Goal: Task Accomplishment & Management: Manage account settings

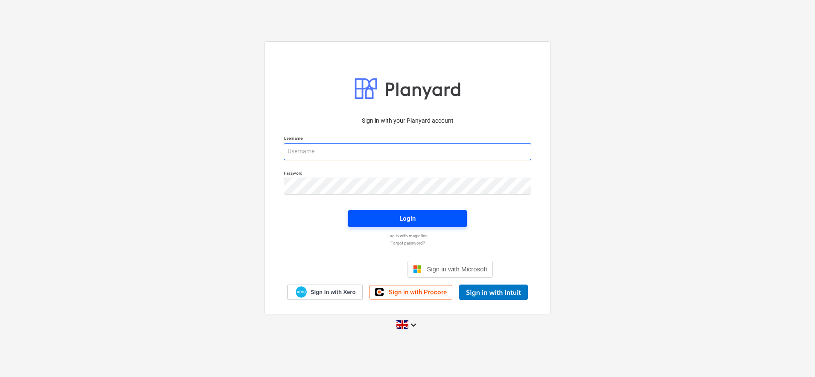
type input "[PERSON_NAME][EMAIL_ADDRESS][DOMAIN_NAME]"
click at [363, 215] on span "Login" at bounding box center [407, 218] width 98 height 11
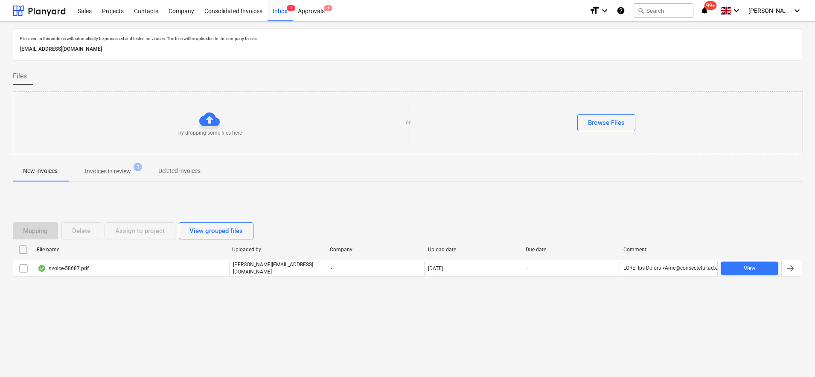
click at [119, 163] on button "Invoices in review 1" at bounding box center [108, 171] width 80 height 20
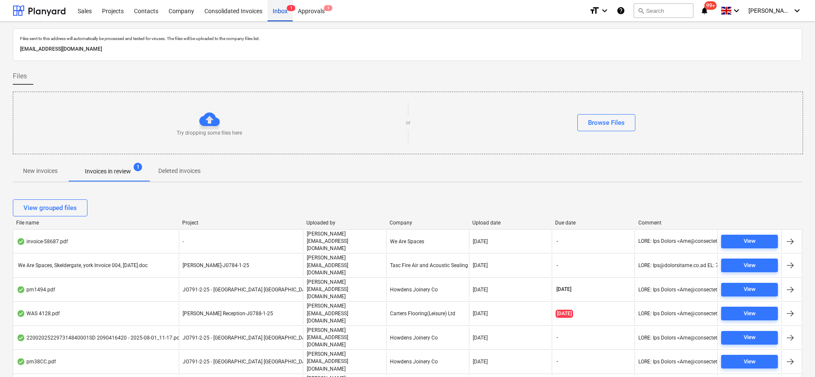
click at [284, 15] on div "Inbox 1" at bounding box center [279, 11] width 25 height 22
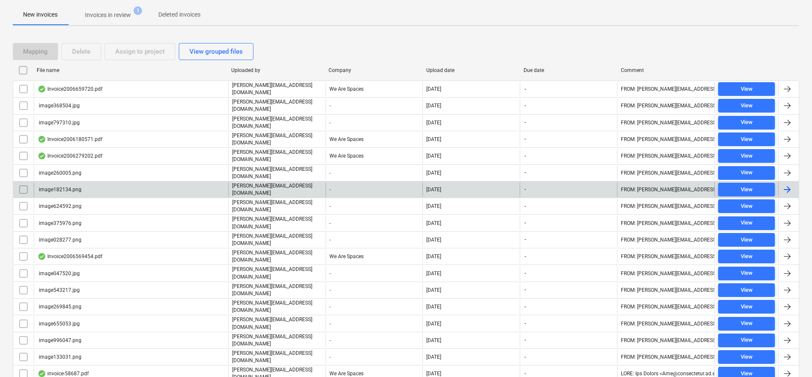
scroll to position [175, 0]
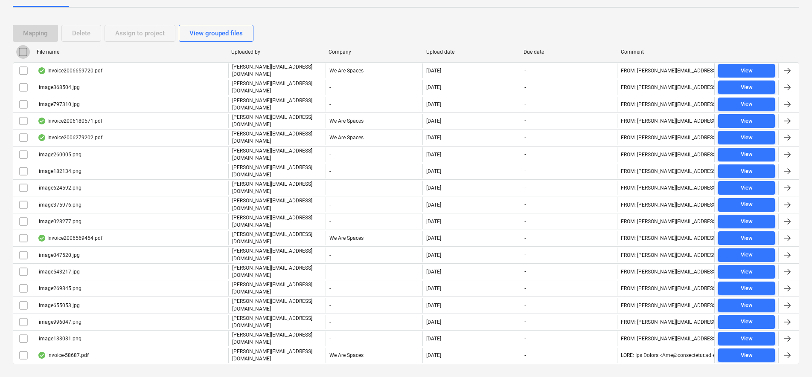
click at [21, 53] on input "checkbox" at bounding box center [23, 52] width 14 height 14
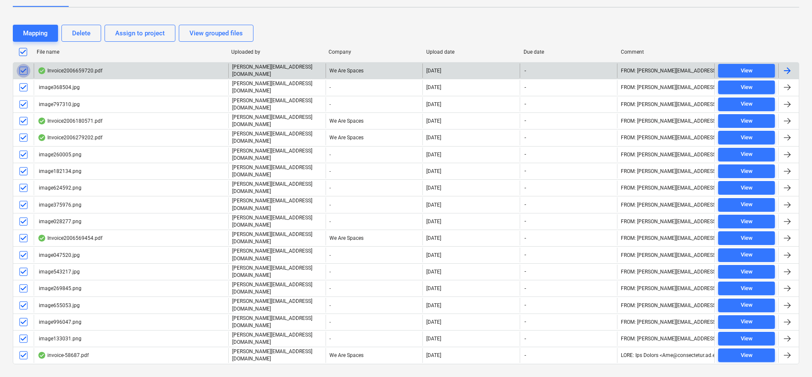
click at [27, 74] on input "checkbox" at bounding box center [24, 71] width 14 height 14
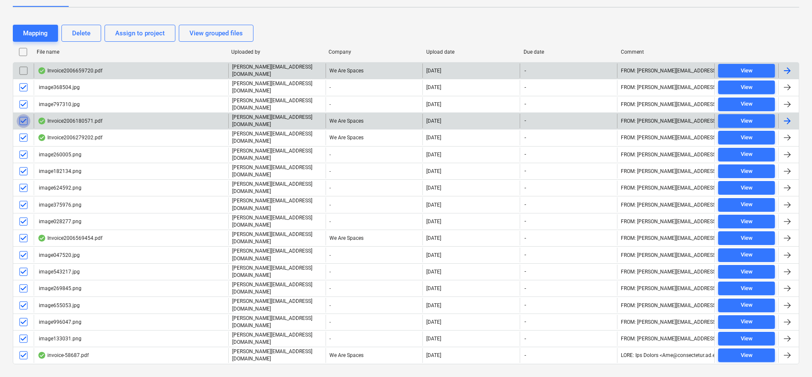
click at [23, 117] on input "checkbox" at bounding box center [24, 121] width 14 height 14
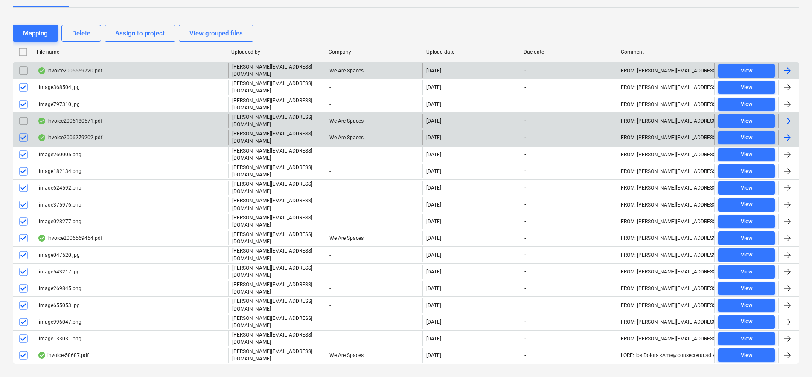
click at [24, 135] on input "checkbox" at bounding box center [24, 138] width 14 height 14
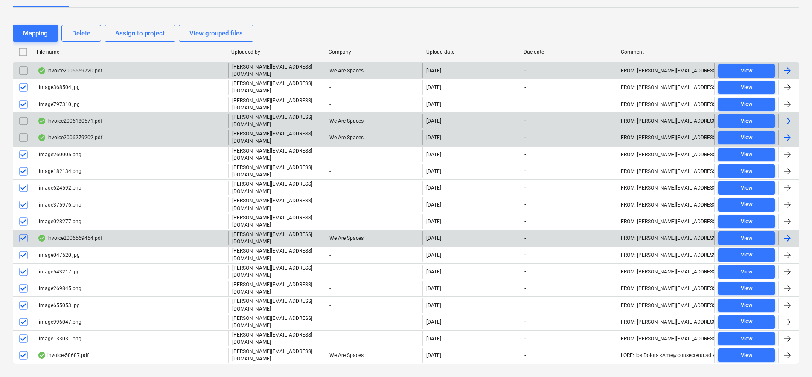
click at [24, 232] on input "checkbox" at bounding box center [24, 239] width 14 height 14
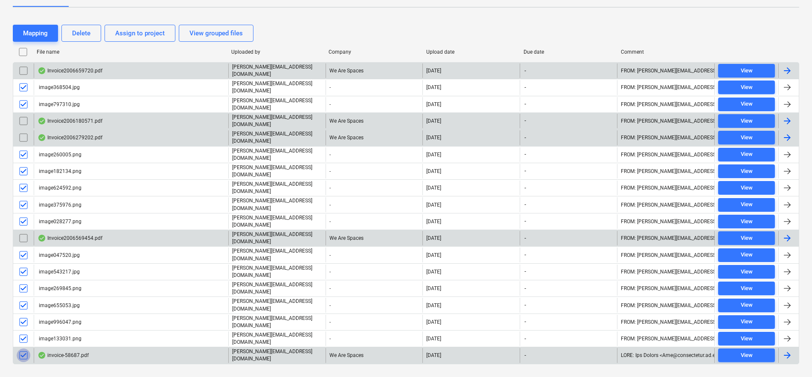
click at [22, 349] on input "checkbox" at bounding box center [24, 356] width 14 height 14
click at [76, 33] on div "Delete" at bounding box center [81, 33] width 18 height 11
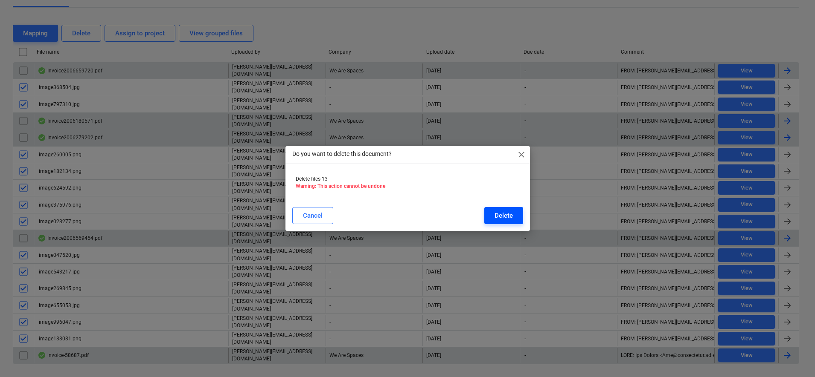
click at [503, 221] on div "Delete" at bounding box center [503, 215] width 18 height 11
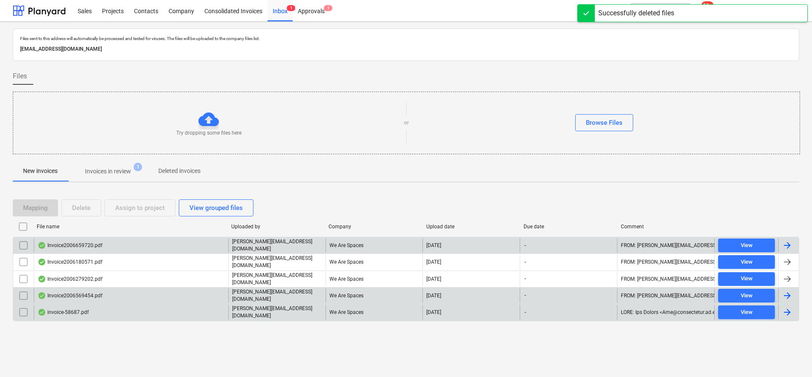
scroll to position [0, 0]
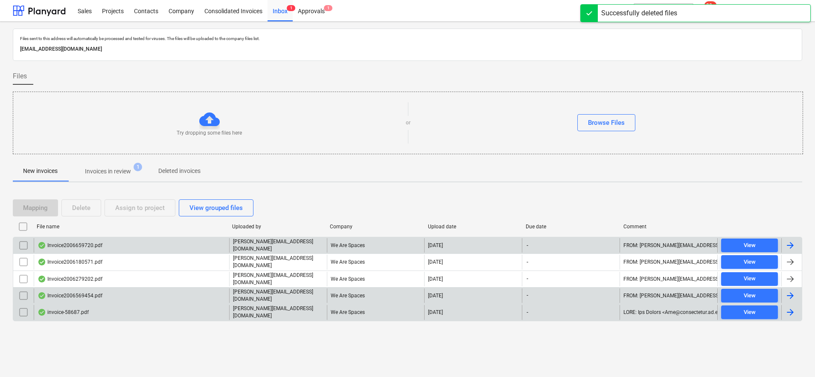
click at [99, 171] on p "Invoices in review" at bounding box center [108, 171] width 46 height 9
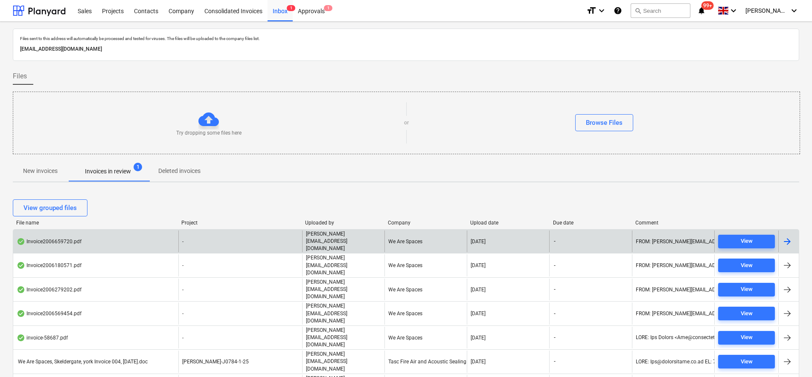
click at [87, 237] on div "Invoice2006659720.pdf" at bounding box center [95, 242] width 165 height 22
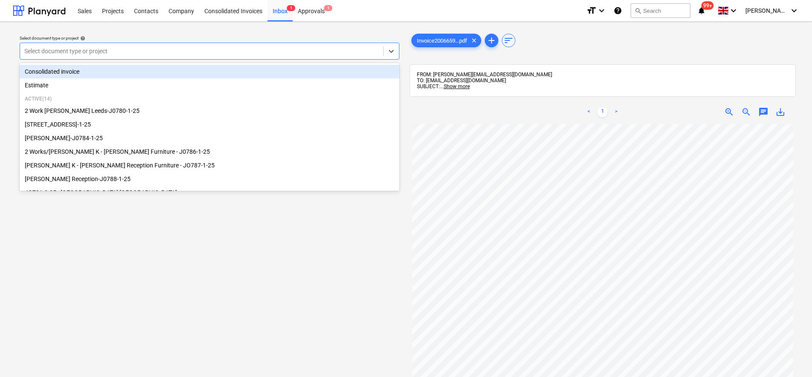
click at [248, 47] on div at bounding box center [201, 51] width 354 height 9
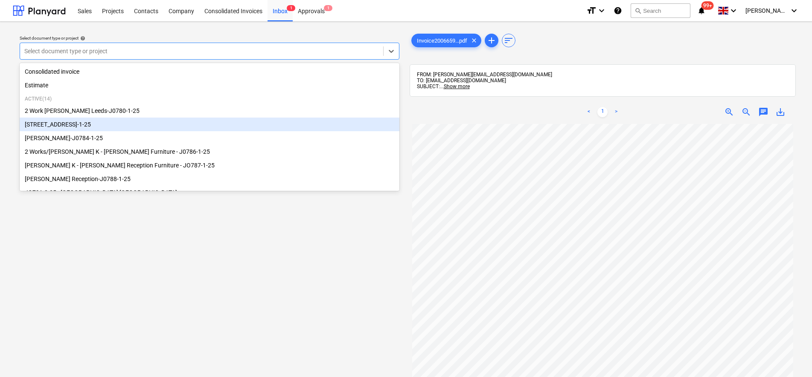
scroll to position [53, 0]
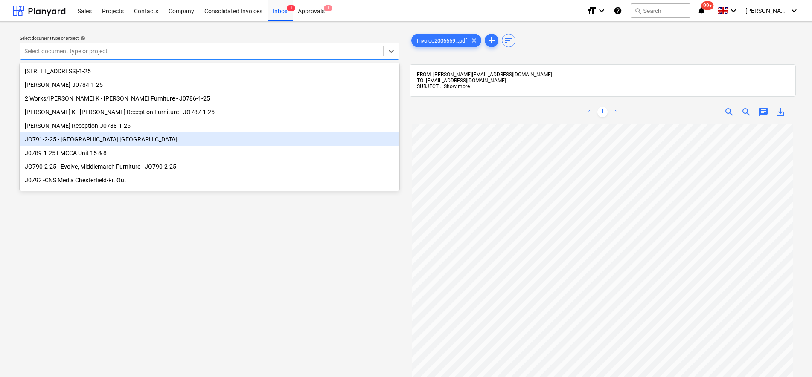
click at [120, 146] on div "JO791-2-25 - [GEOGRAPHIC_DATA] [GEOGRAPHIC_DATA]" at bounding box center [210, 140] width 380 height 14
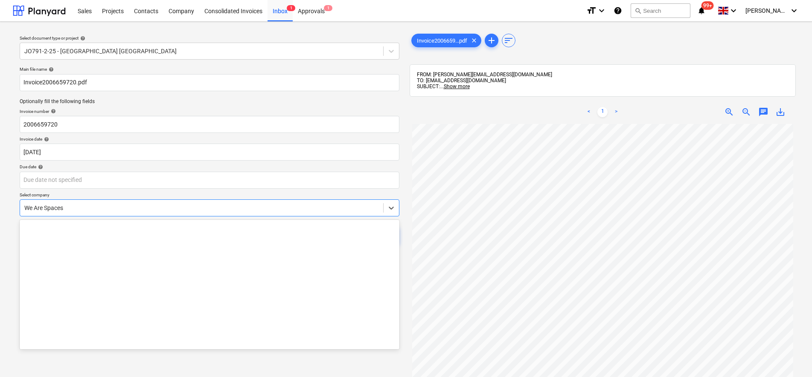
click at [101, 204] on div at bounding box center [201, 208] width 354 height 9
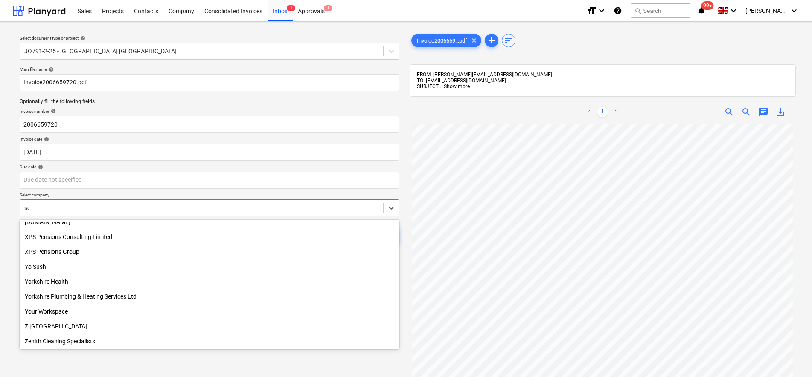
scroll to position [395, 0]
type input "scre"
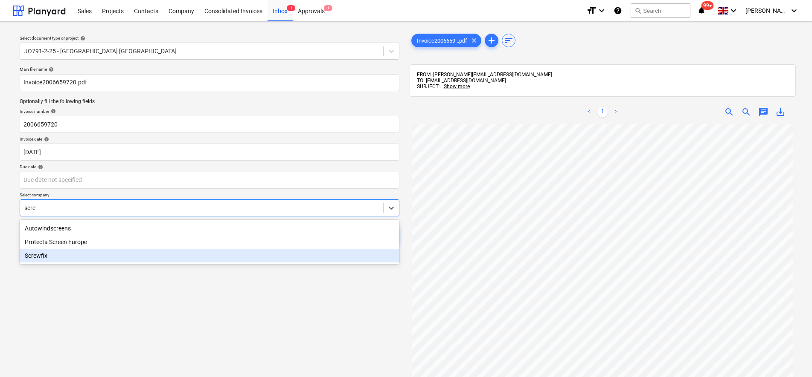
click at [53, 259] on div "Screwfix" at bounding box center [210, 256] width 380 height 14
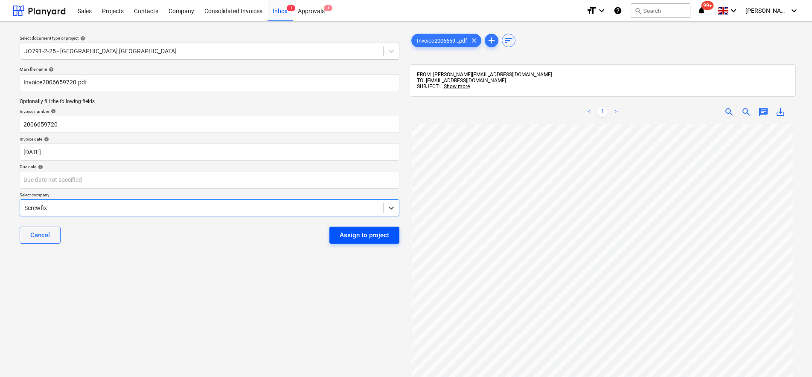
click at [390, 239] on button "Assign to project" at bounding box center [364, 235] width 70 height 17
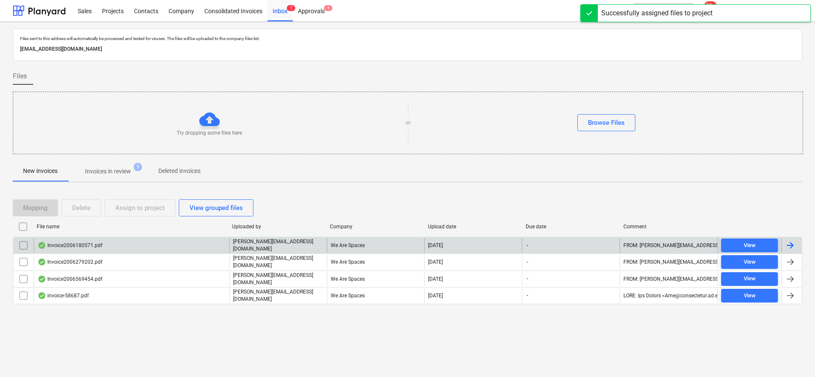
click at [118, 247] on div "Invoice2006180571.pdf" at bounding box center [131, 245] width 195 height 15
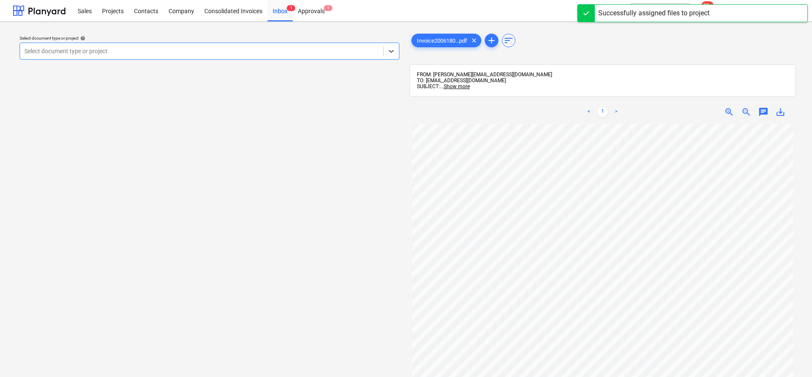
click at [71, 54] on div at bounding box center [201, 51] width 354 height 9
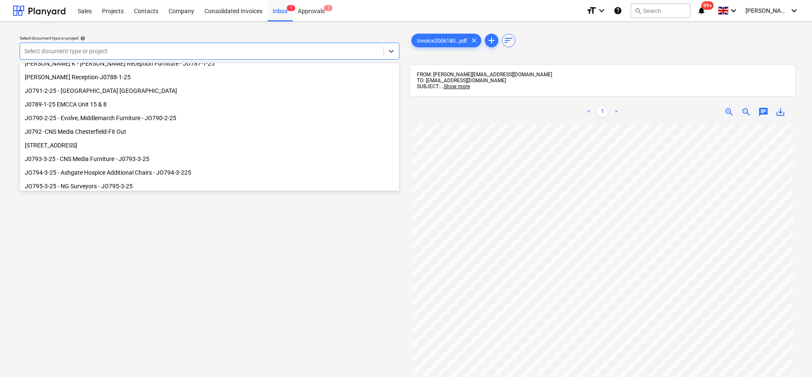
scroll to position [107, 0]
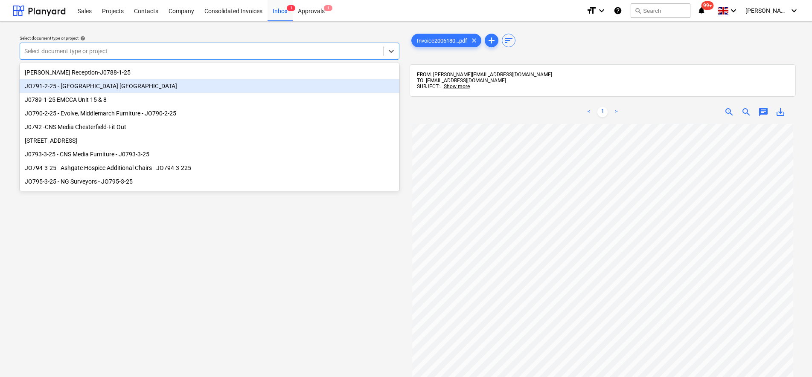
click at [93, 90] on div "JO791-2-25 - [GEOGRAPHIC_DATA] [GEOGRAPHIC_DATA]" at bounding box center [210, 86] width 380 height 14
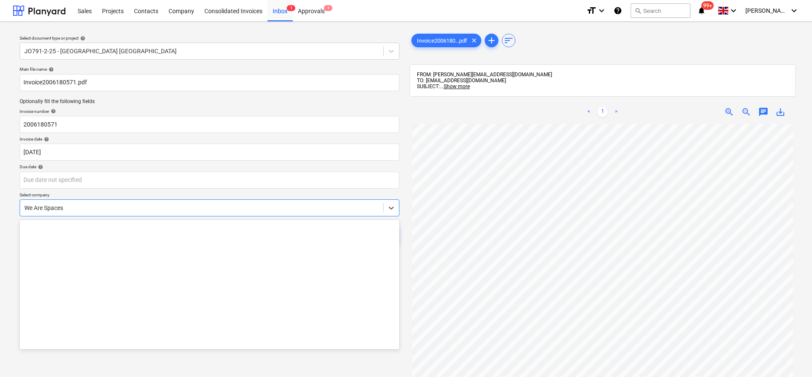
click at [78, 207] on div at bounding box center [201, 208] width 354 height 9
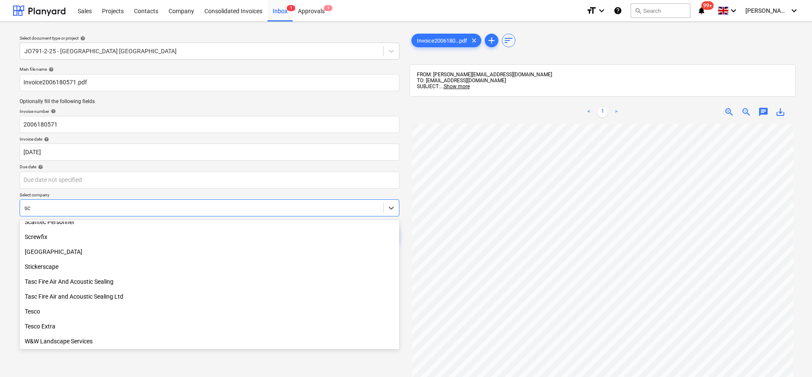
scroll to position [395, 0]
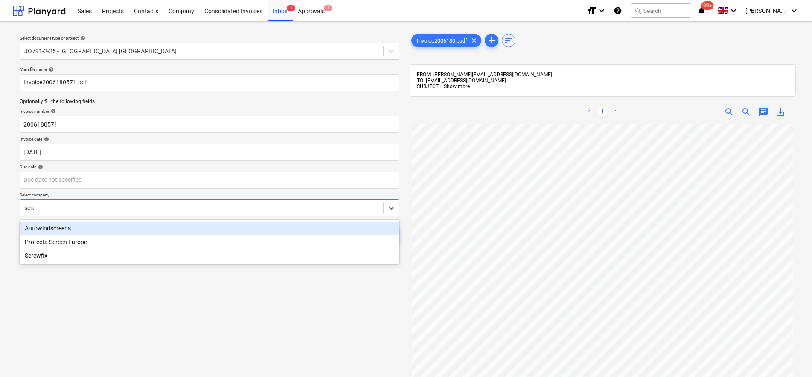
type input "screw"
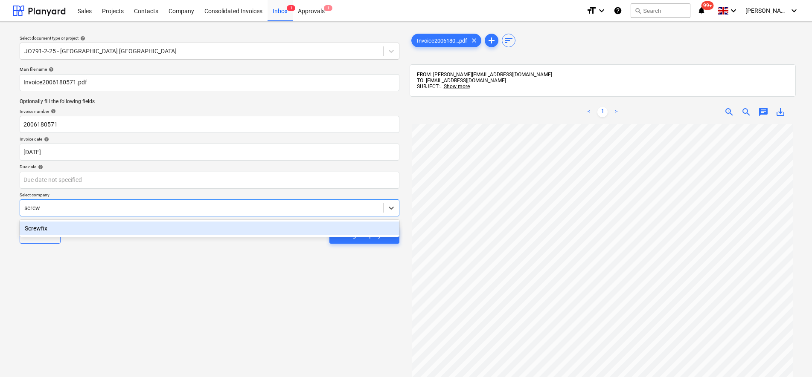
click at [70, 227] on div "Screwfix" at bounding box center [210, 229] width 380 height 14
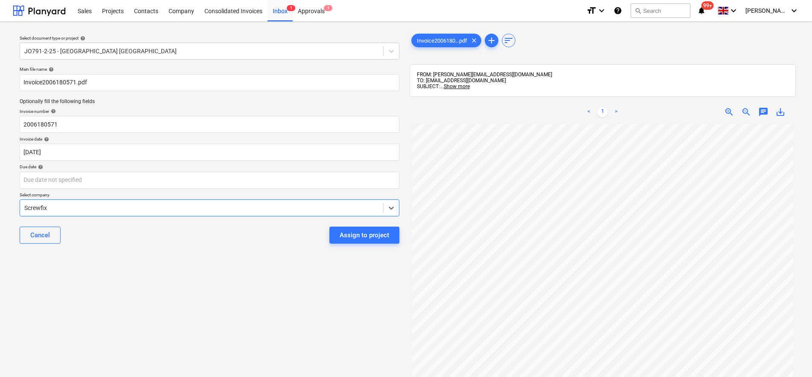
click at [400, 247] on div "Main file name help Invoice2006180571.pdf Optionally fill the following fields …" at bounding box center [209, 158] width 386 height 191
click at [387, 240] on div "Assign to project" at bounding box center [363, 235] width 49 height 11
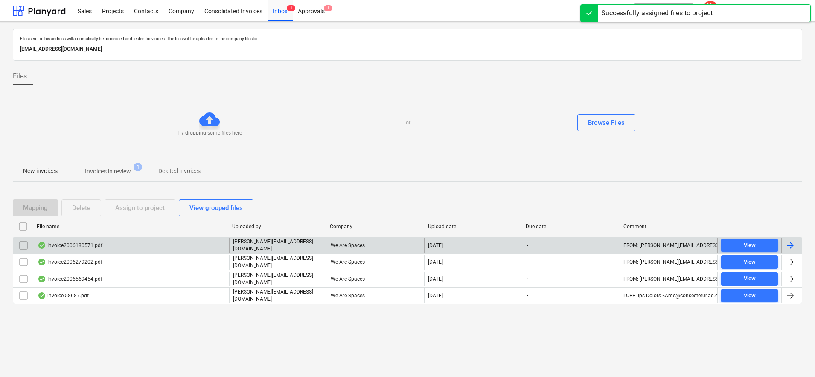
click at [385, 234] on div "Company" at bounding box center [375, 227] width 98 height 14
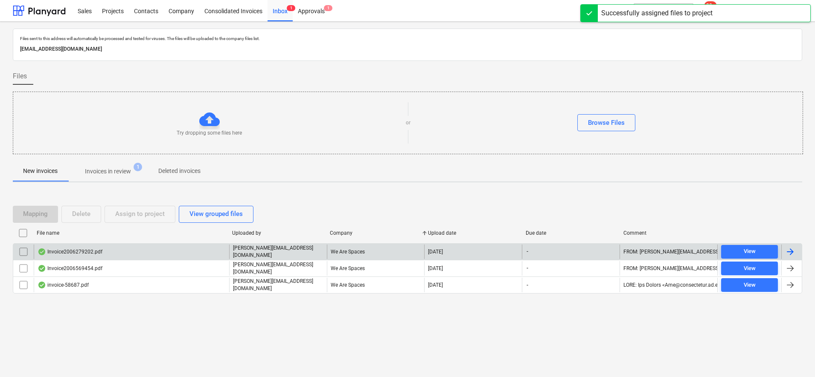
click at [303, 247] on div "[PERSON_NAME][EMAIL_ADDRESS][DOMAIN_NAME]" at bounding box center [278, 252] width 98 height 15
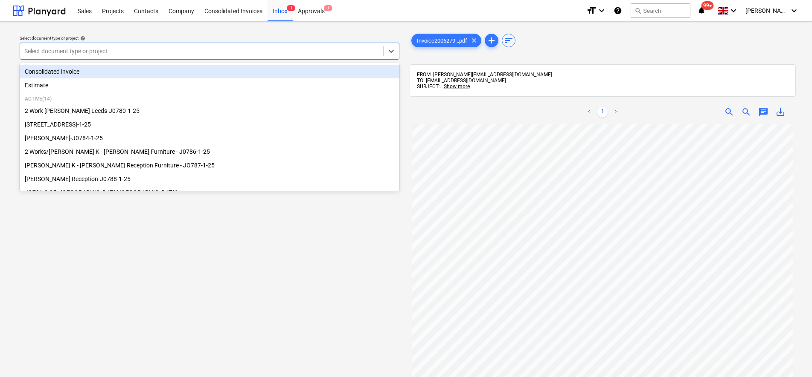
click at [148, 53] on div at bounding box center [201, 51] width 354 height 9
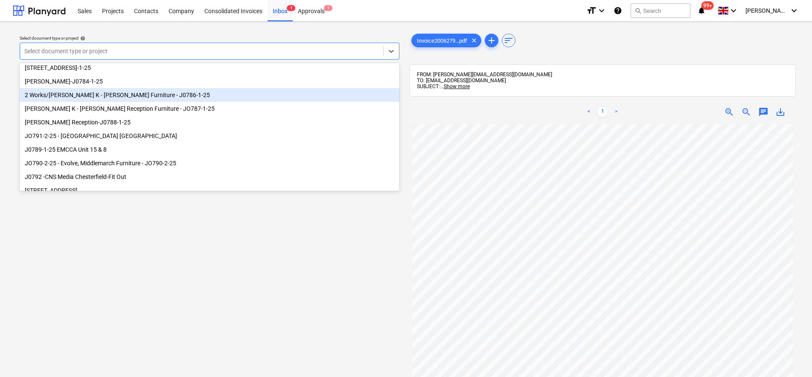
scroll to position [107, 0]
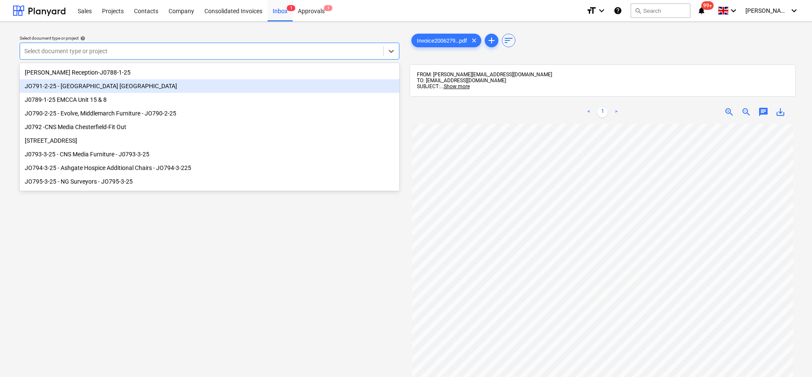
click at [103, 92] on div "JO791-2-25 - [GEOGRAPHIC_DATA] [GEOGRAPHIC_DATA]" at bounding box center [210, 86] width 380 height 14
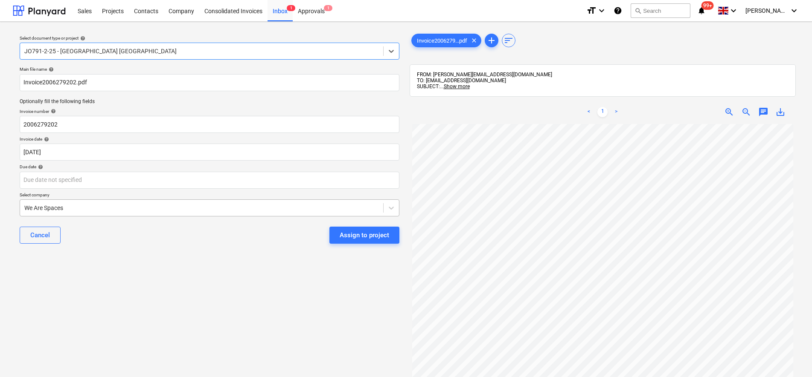
click at [90, 205] on div at bounding box center [201, 208] width 354 height 9
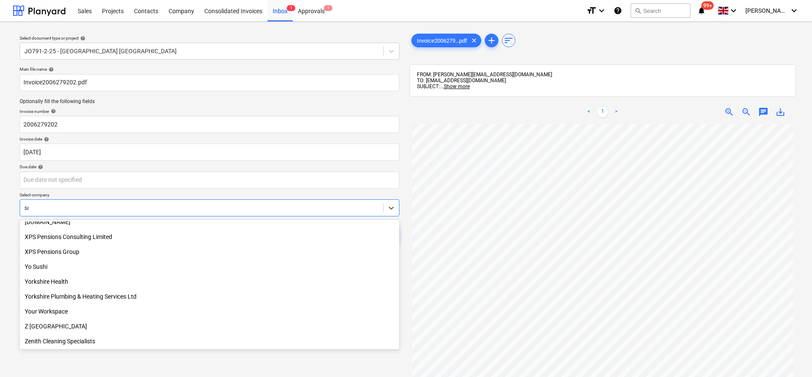
scroll to position [395, 0]
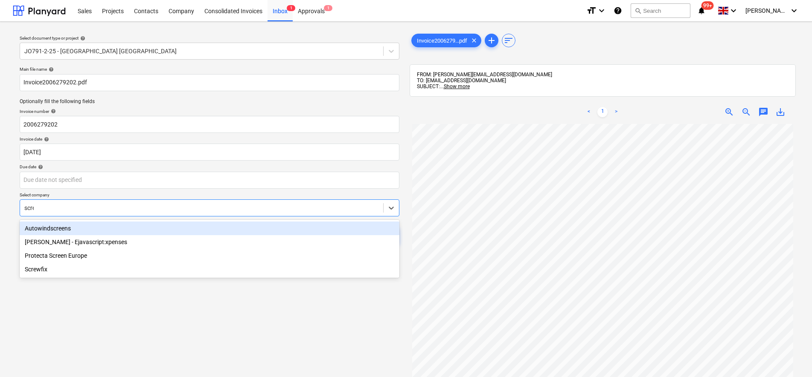
type input "screw"
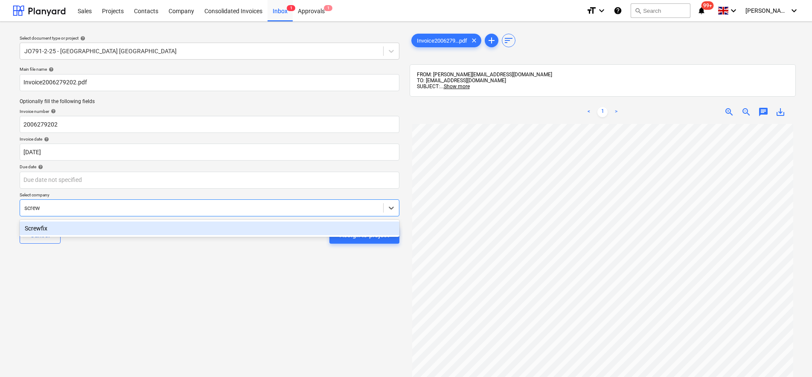
click at [93, 231] on div "Screwfix" at bounding box center [210, 229] width 380 height 14
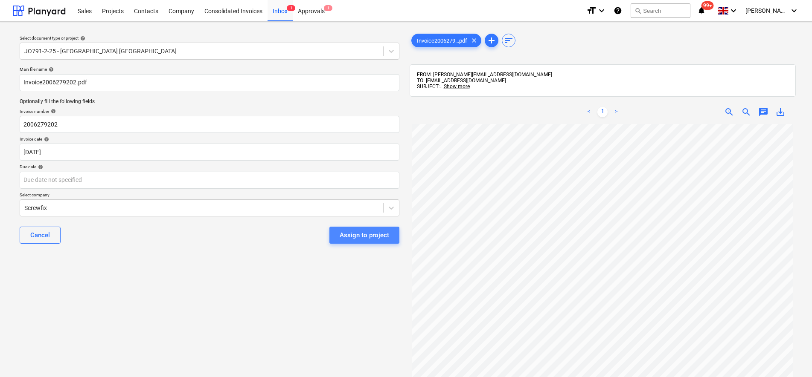
click at [386, 236] on div "Assign to project" at bounding box center [363, 235] width 49 height 11
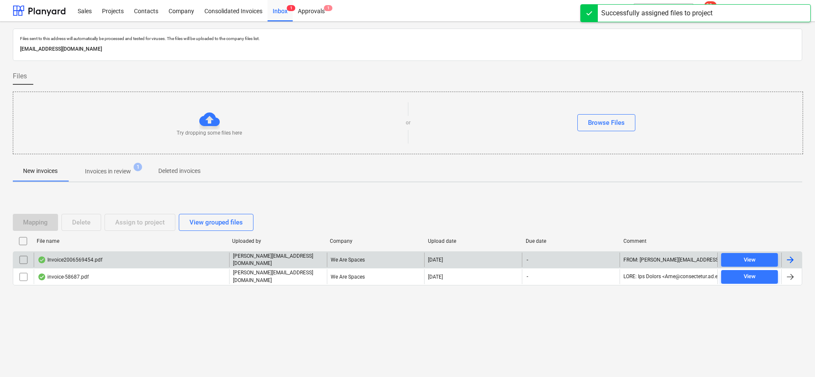
click at [311, 264] on div "[PERSON_NAME][EMAIL_ADDRESS][DOMAIN_NAME]" at bounding box center [278, 260] width 98 height 15
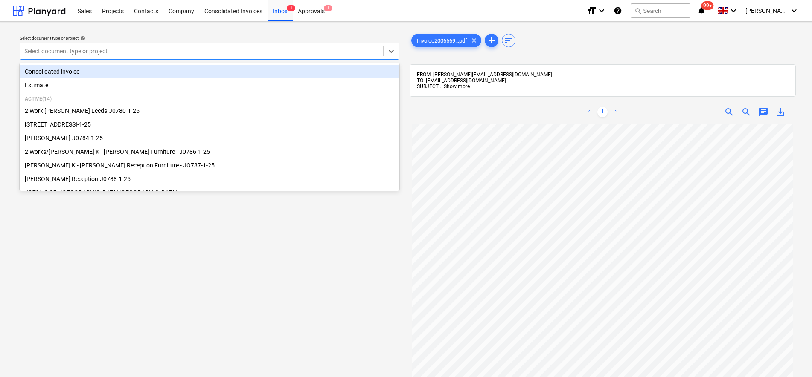
click at [90, 55] on div at bounding box center [201, 51] width 354 height 9
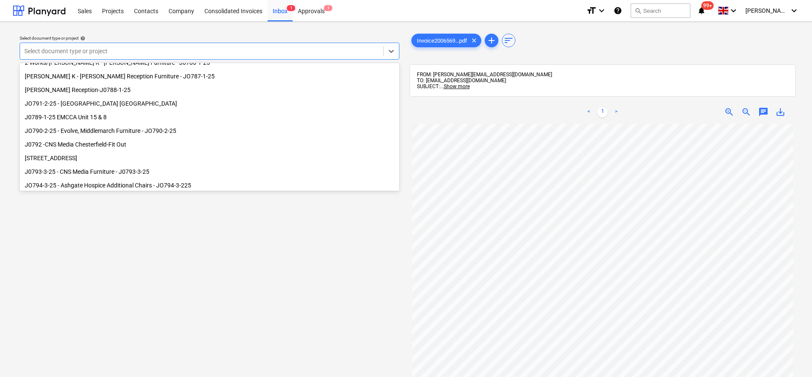
scroll to position [116, 0]
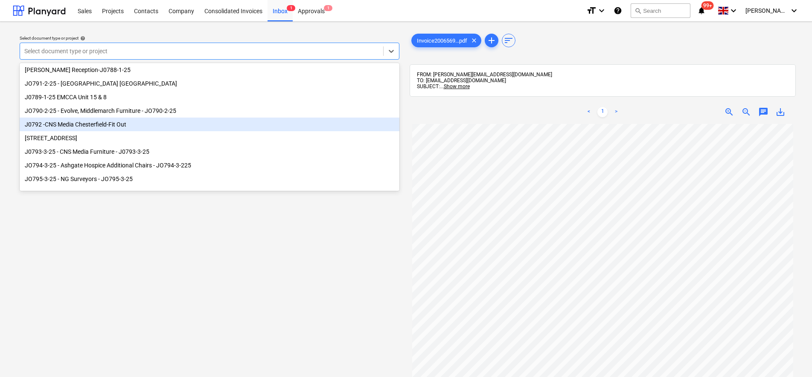
click at [96, 123] on div "J0792 -CNS Media Chesterfield-Fit Out" at bounding box center [210, 125] width 380 height 14
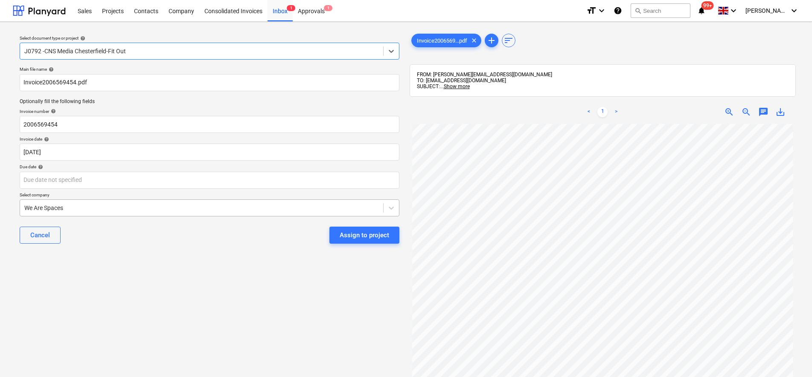
click at [86, 207] on div at bounding box center [201, 208] width 354 height 9
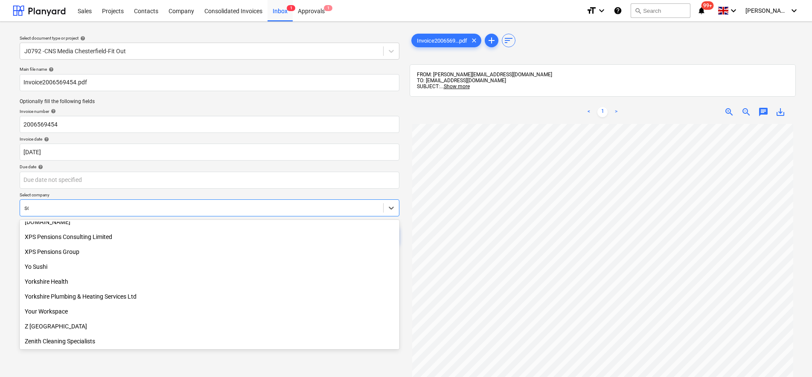
scroll to position [395, 0]
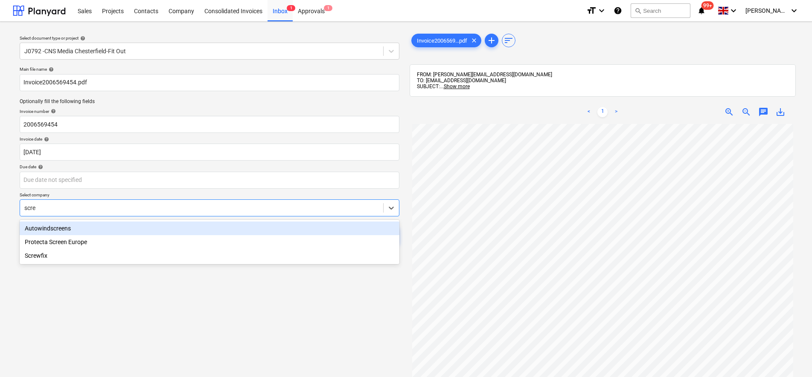
type input "screw"
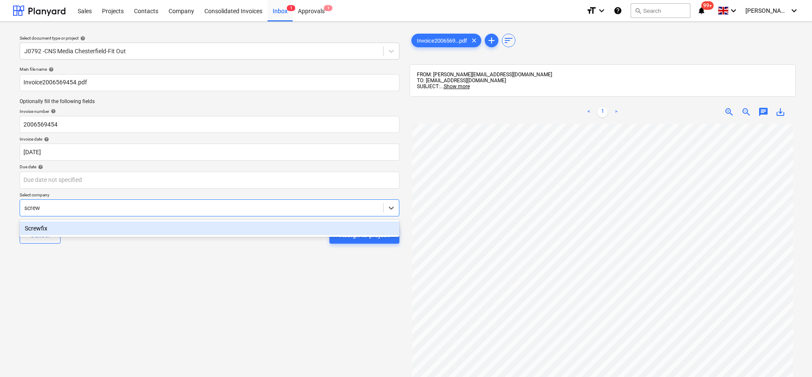
click at [78, 226] on div "Screwfix" at bounding box center [210, 229] width 380 height 14
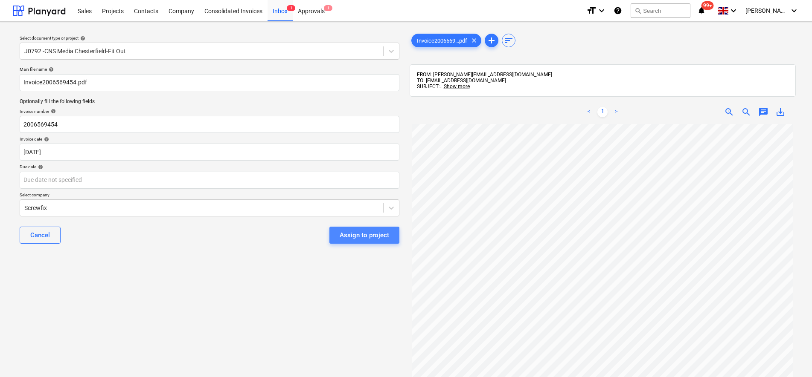
click at [361, 241] on div "Assign to project" at bounding box center [363, 235] width 49 height 11
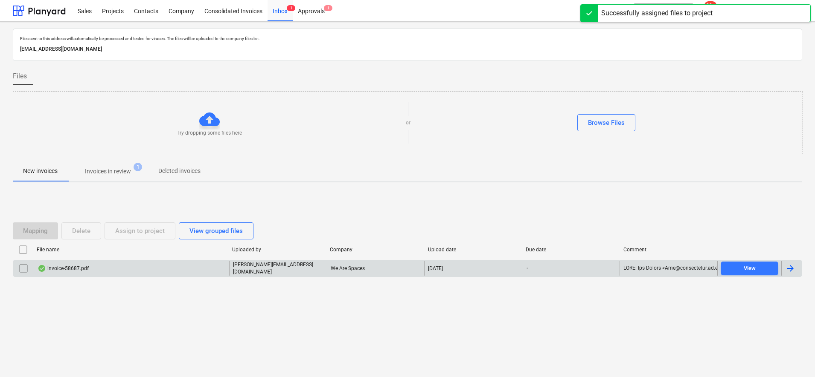
click at [197, 267] on div "invoice-58687.pdf" at bounding box center [131, 268] width 195 height 15
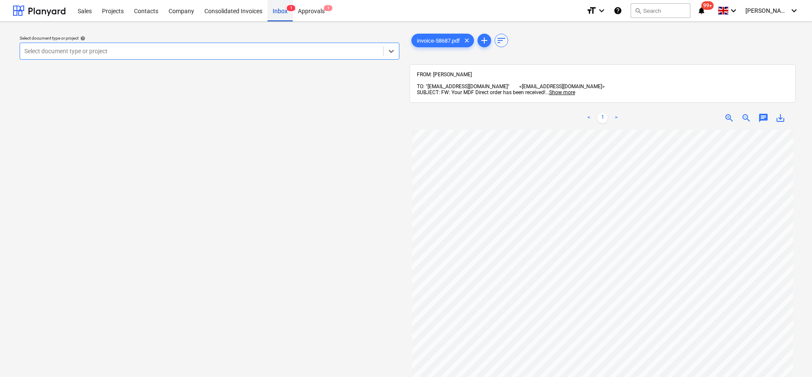
click at [284, 11] on div "Inbox 1" at bounding box center [279, 11] width 25 height 22
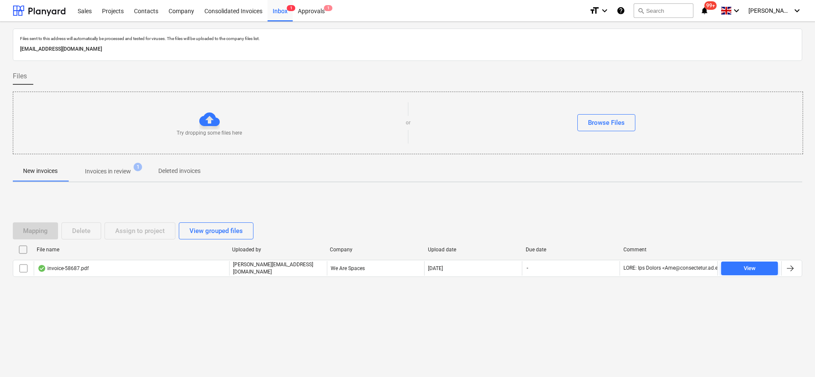
click at [129, 165] on span "Invoices in review 1" at bounding box center [108, 171] width 80 height 15
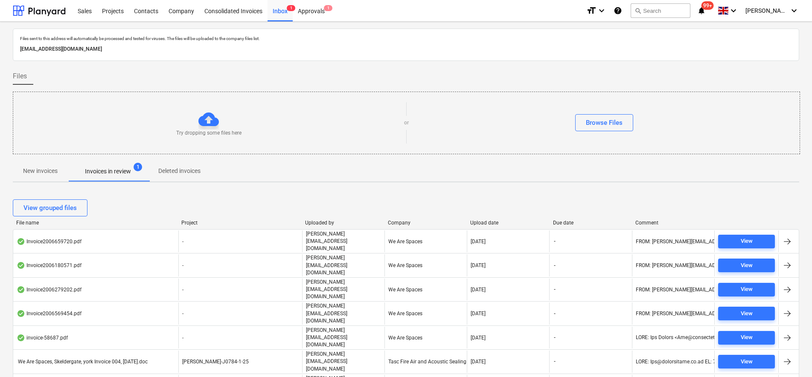
scroll to position [57, 0]
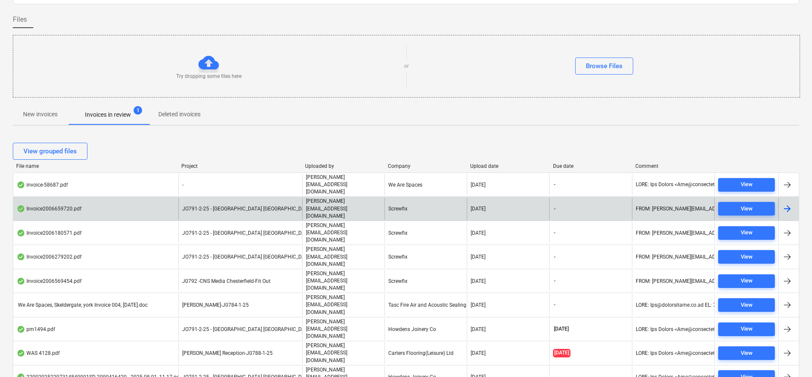
click at [252, 206] on span "JO791-2-25 - [GEOGRAPHIC_DATA] [GEOGRAPHIC_DATA]" at bounding box center [247, 209] width 130 height 6
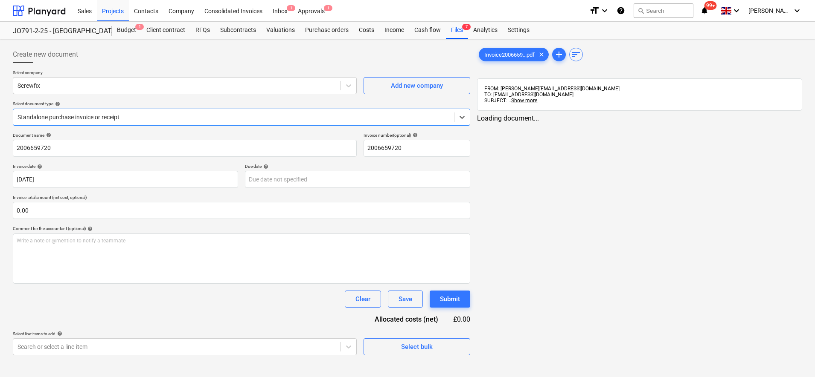
click at [520, 63] on div "Invoice2006659...pdf clear add sort" at bounding box center [639, 54] width 325 height 17
click at [518, 58] on div "Invoice2006659...pdf clear" at bounding box center [514, 55] width 70 height 14
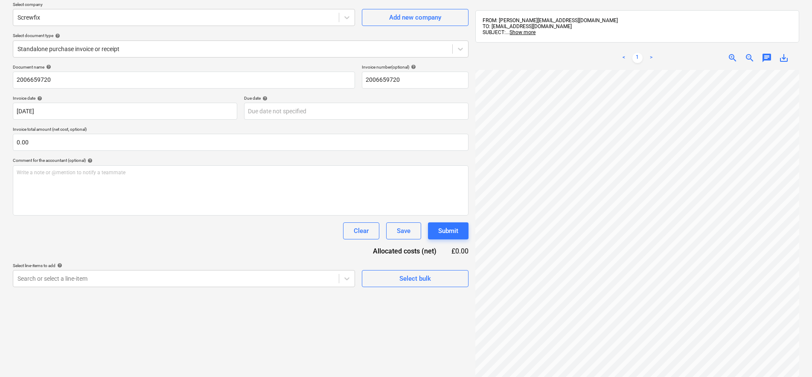
scroll to position [121, 0]
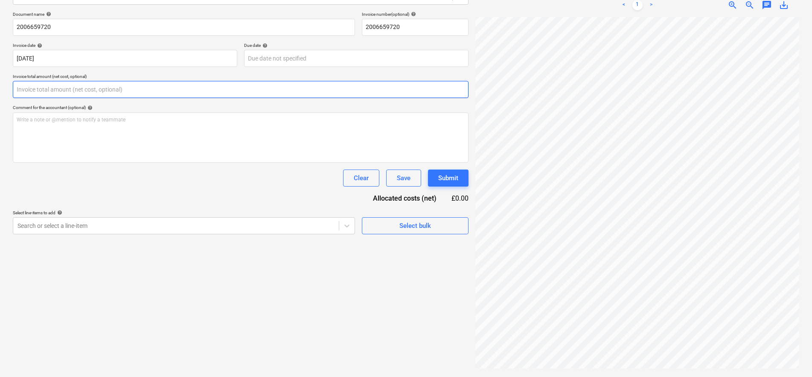
click at [43, 92] on input "text" at bounding box center [240, 89] width 455 height 17
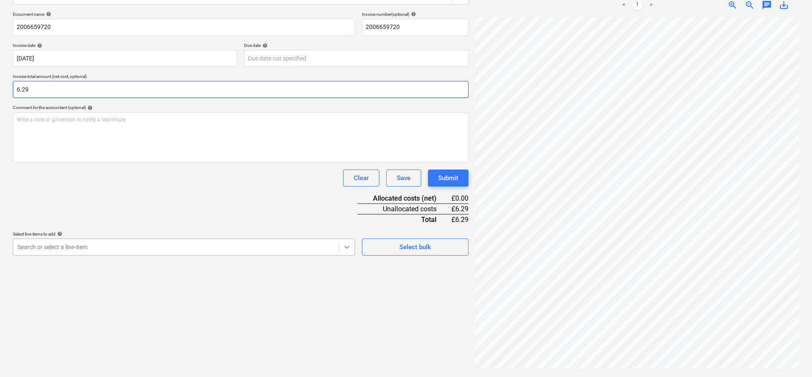
type input "6.29"
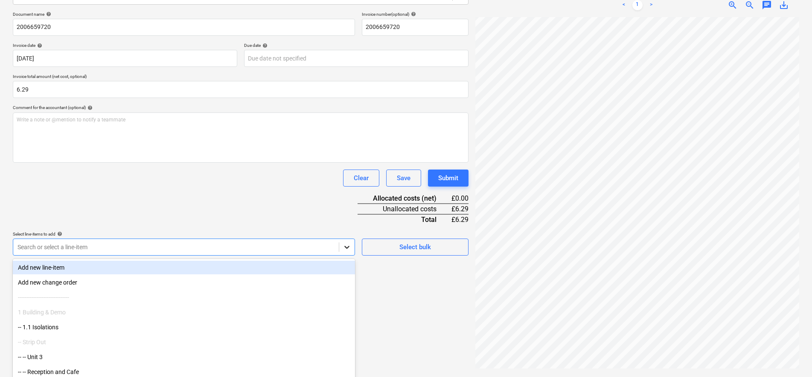
click at [345, 250] on body "Sales Projects Contacts Company Consolidated Invoices Inbox 1 Approvals 1 forma…" at bounding box center [406, 67] width 812 height 377
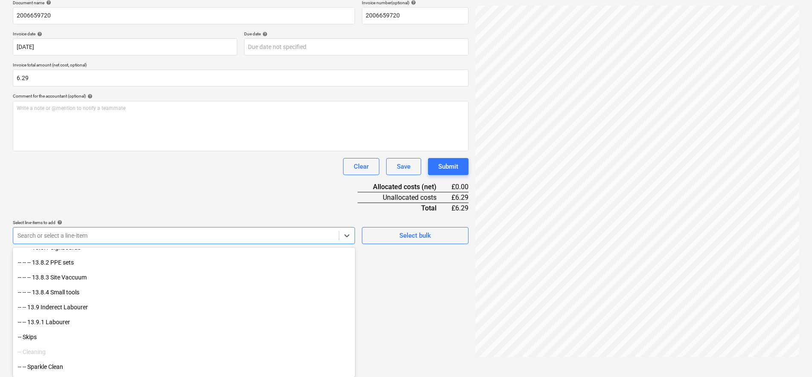
scroll to position [1448, 0]
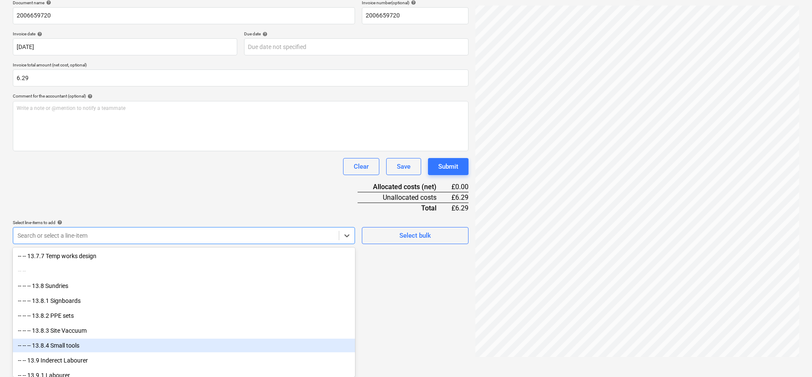
click at [71, 342] on div "-- -- -- 13.8.4 Small tools" at bounding box center [184, 346] width 342 height 14
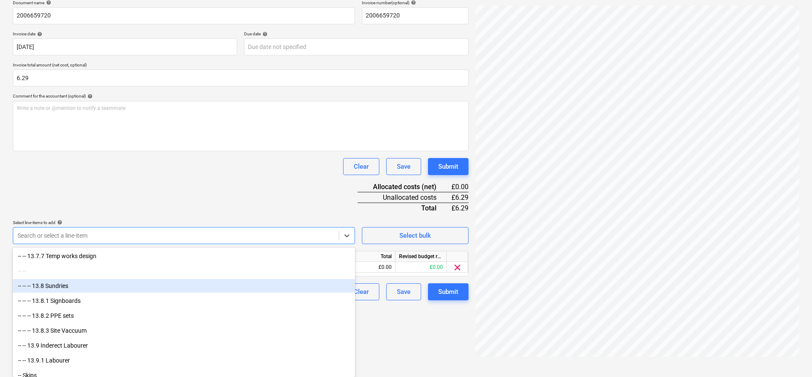
click at [66, 290] on div "-- -- -- 13.8 Sundries" at bounding box center [184, 286] width 342 height 14
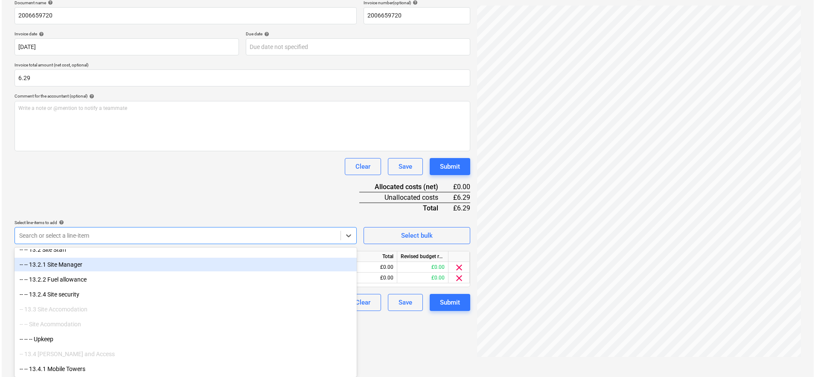
scroll to position [121, 0]
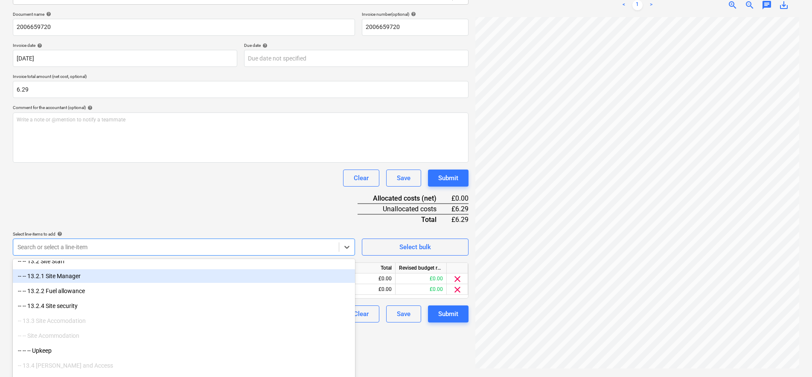
click at [155, 168] on div "Document name help 2006659720 Invoice number (optional) help 2006659720 Invoice…" at bounding box center [240, 167] width 455 height 311
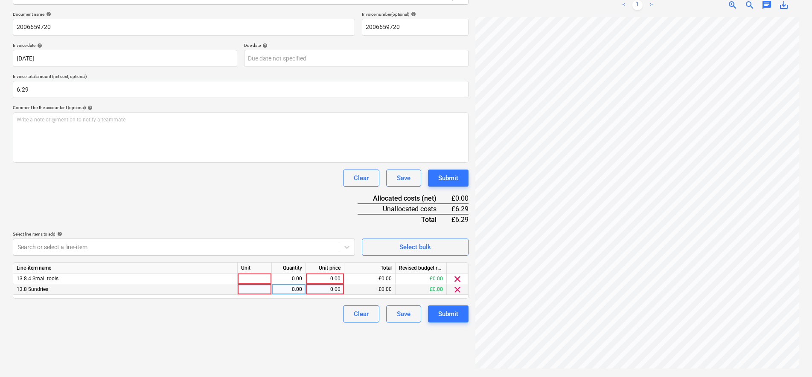
click at [459, 290] on span "clear" at bounding box center [457, 290] width 10 height 10
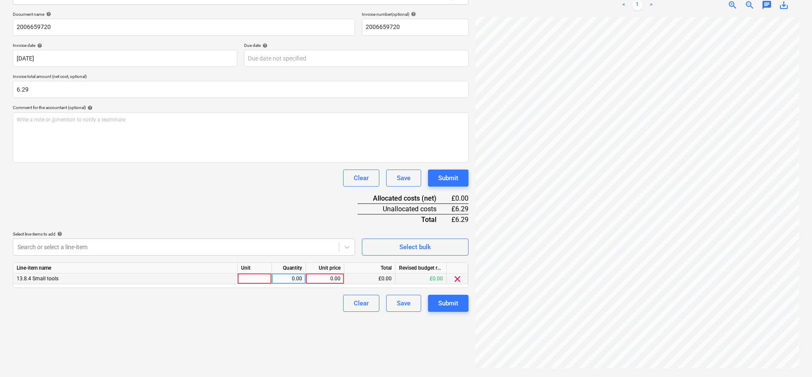
click at [266, 281] on div at bounding box center [255, 279] width 34 height 11
type input "pcs"
type input "5.24"
click at [424, 352] on div "Create new document Select company Screwfix Add new company Select document typ…" at bounding box center [240, 148] width 462 height 453
click at [463, 304] on button "Submit" at bounding box center [448, 303] width 41 height 17
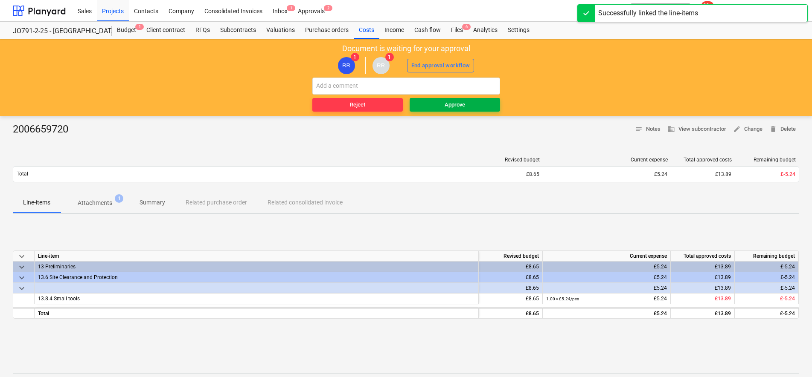
click at [447, 108] on div "Approve" at bounding box center [454, 105] width 20 height 10
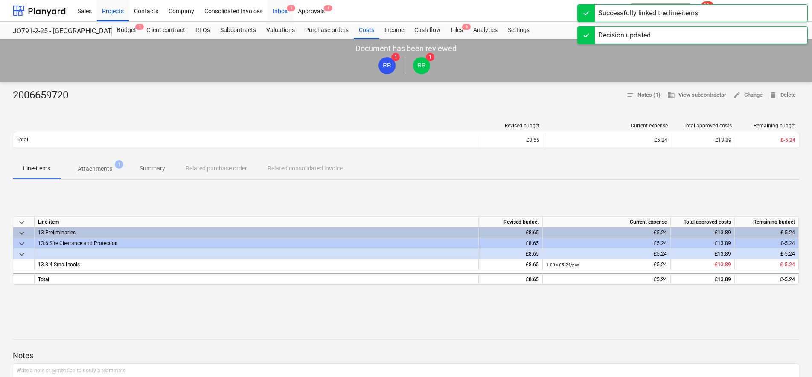
click at [277, 14] on div "Inbox 1" at bounding box center [279, 11] width 25 height 22
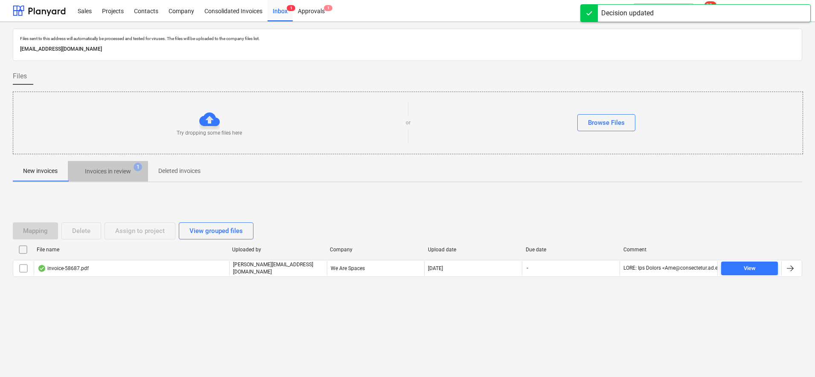
click at [124, 172] on p "Invoices in review" at bounding box center [108, 171] width 46 height 9
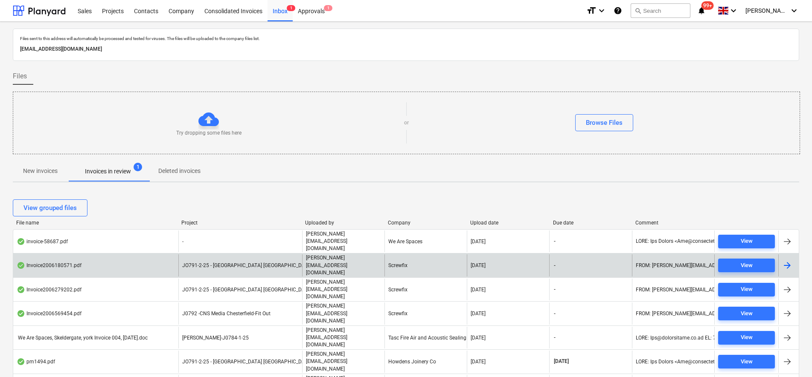
click at [226, 263] on span "JO791-2-25 - [GEOGRAPHIC_DATA] [GEOGRAPHIC_DATA]" at bounding box center [247, 266] width 130 height 6
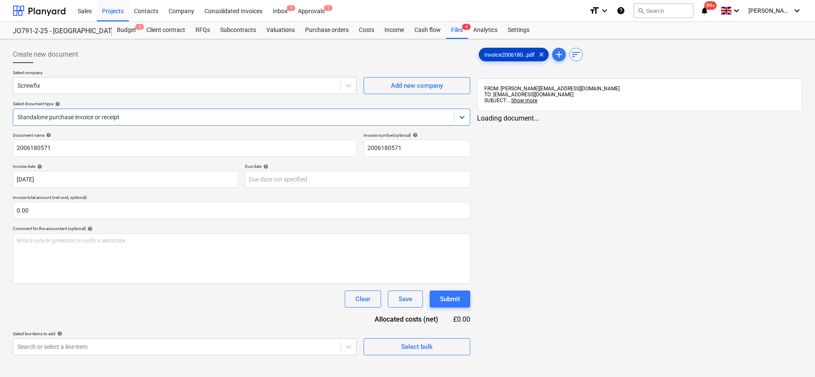
click at [499, 48] on div "Invoice2006180...pdf clear" at bounding box center [514, 55] width 70 height 14
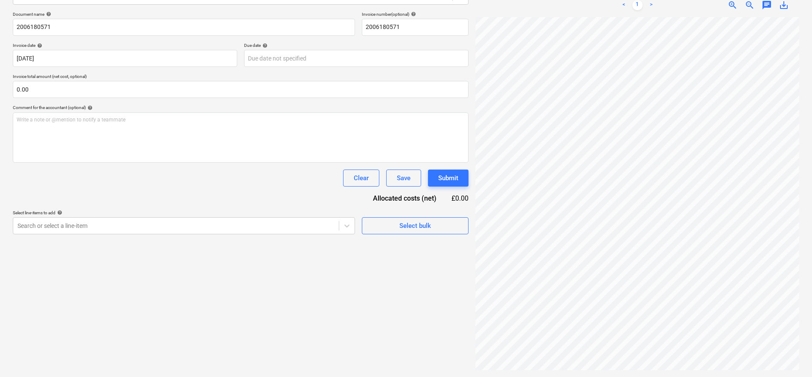
scroll to position [2, 0]
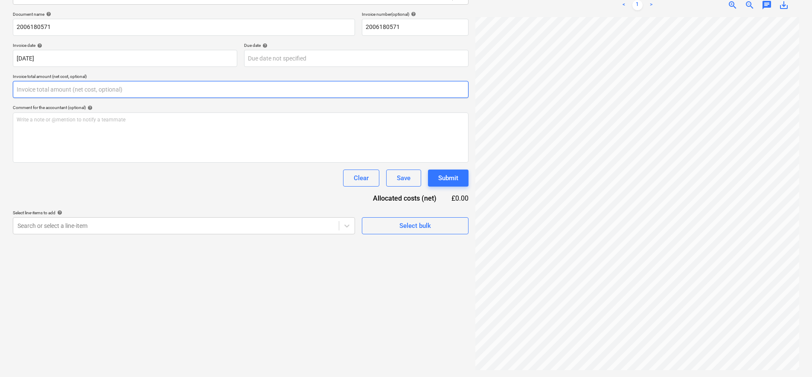
click at [56, 96] on input "text" at bounding box center [240, 89] width 455 height 17
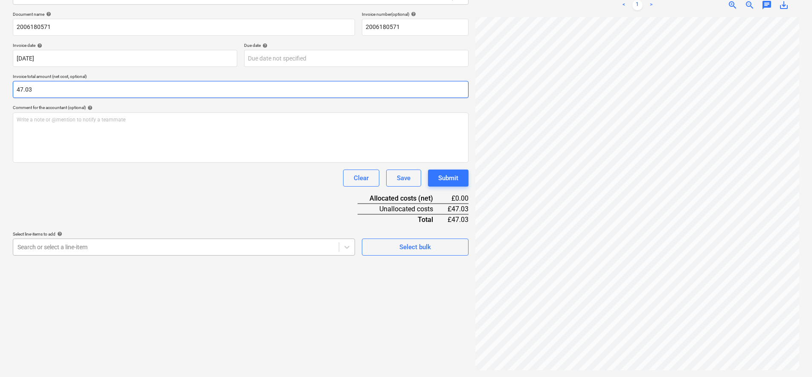
type input "47.03"
click at [190, 252] on body "Sales Projects Contacts Company Consolidated Invoices Inbox 1 Approvals 1 forma…" at bounding box center [406, 67] width 812 height 377
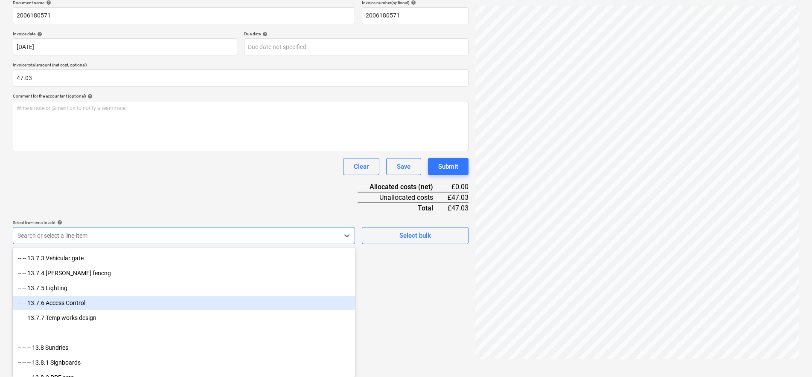
scroll to position [1439, 0]
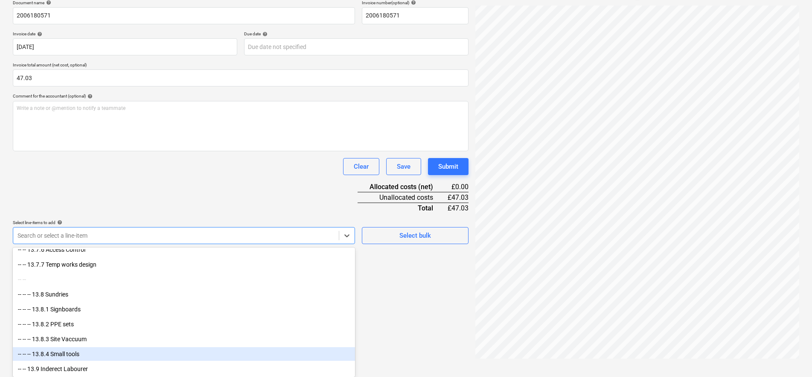
click at [80, 357] on div "-- -- -- 13.8.4 Small tools" at bounding box center [184, 355] width 342 height 14
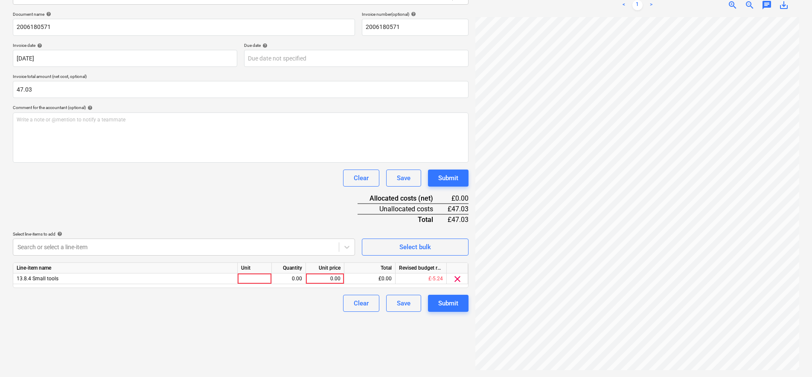
scroll to position [121, 0]
click at [157, 202] on div "Document name help 2006180571 Invoice number (optional) help 2006180571 Invoice…" at bounding box center [240, 162] width 455 height 301
click at [268, 278] on div at bounding box center [255, 279] width 34 height 11
type input "pcs"
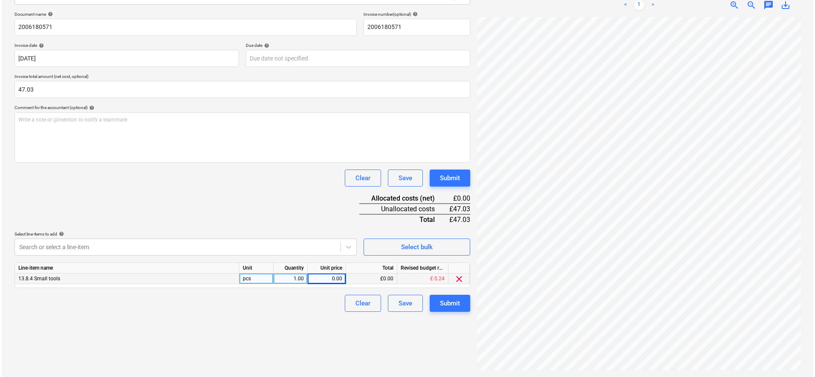
scroll to position [189, 62]
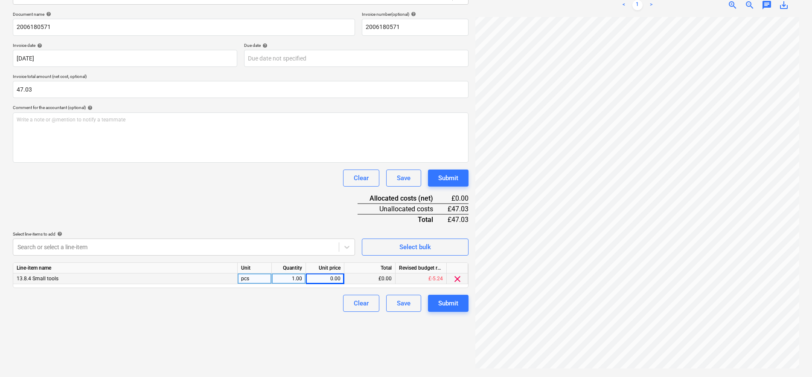
click at [334, 276] on div "0.00" at bounding box center [324, 279] width 31 height 11
type input "39.19"
drag, startPoint x: 273, startPoint y: 162, endPoint x: 275, endPoint y: 167, distance: 4.8
click at [273, 163] on div "Document name help 2006180571 Invoice number (optional) help 2006180571 Invoice…" at bounding box center [240, 162] width 455 height 301
click at [446, 306] on div "Submit" at bounding box center [448, 303] width 20 height 11
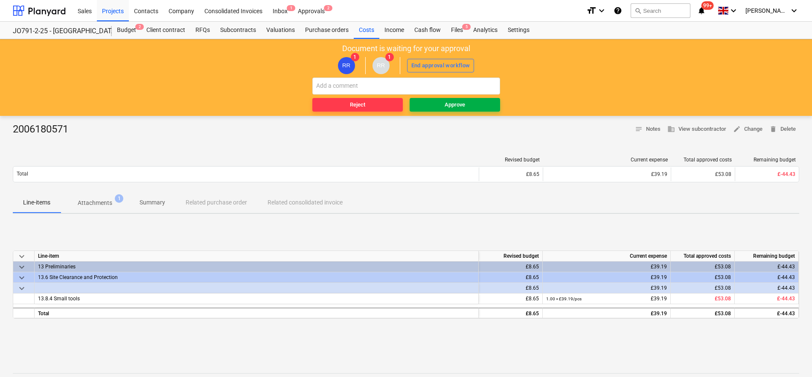
click at [479, 104] on span "Approve" at bounding box center [455, 105] width 84 height 10
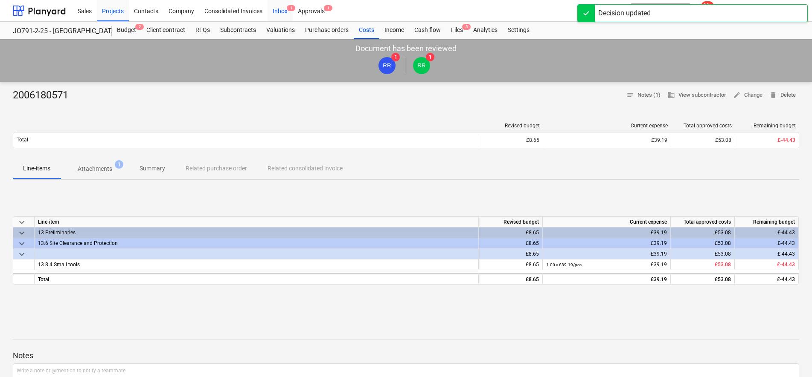
click at [276, 14] on div "Inbox 1" at bounding box center [279, 11] width 25 height 22
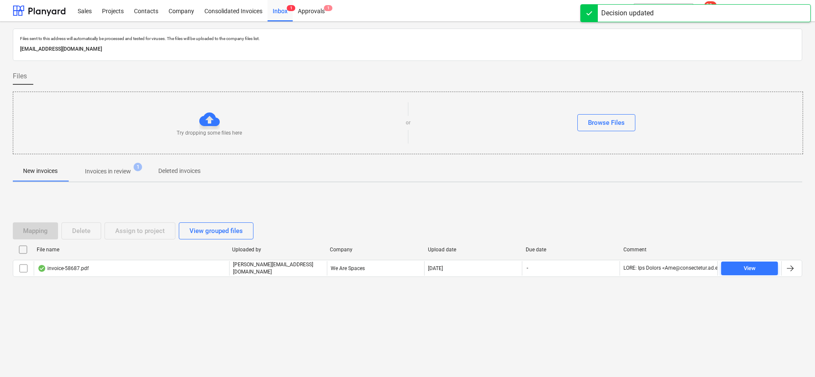
click at [94, 164] on span "Invoices in review 1" at bounding box center [108, 171] width 80 height 15
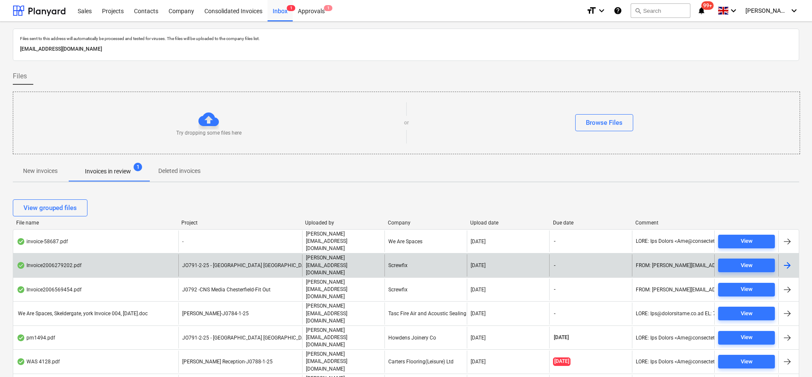
click at [241, 263] on span "JO791-2-25 - [GEOGRAPHIC_DATA] [GEOGRAPHIC_DATA]" at bounding box center [247, 266] width 130 height 6
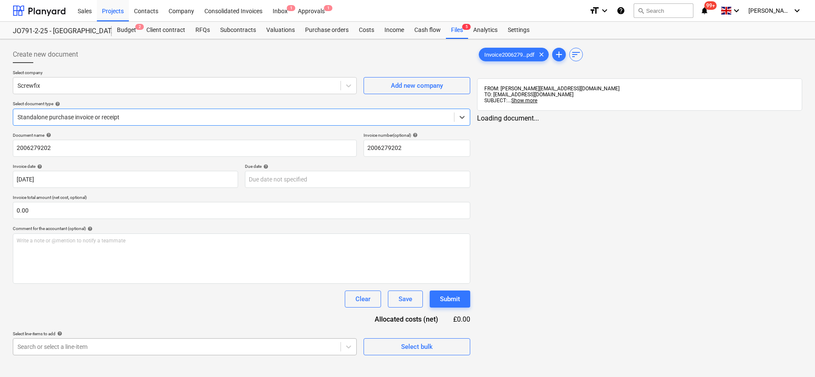
click at [110, 347] on body "Sales Projects Contacts Company Consolidated Invoices Inbox 1 Approvals 1 forma…" at bounding box center [407, 188] width 815 height 377
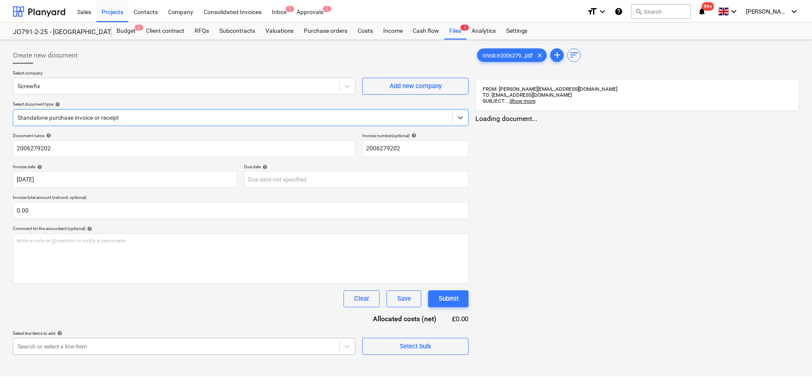
scroll to position [111, 0]
click at [509, 26] on div "Sales Projects Contacts Company Consolidated Invoices Inbox 1 Approvals 1 forma…" at bounding box center [406, 188] width 812 height 377
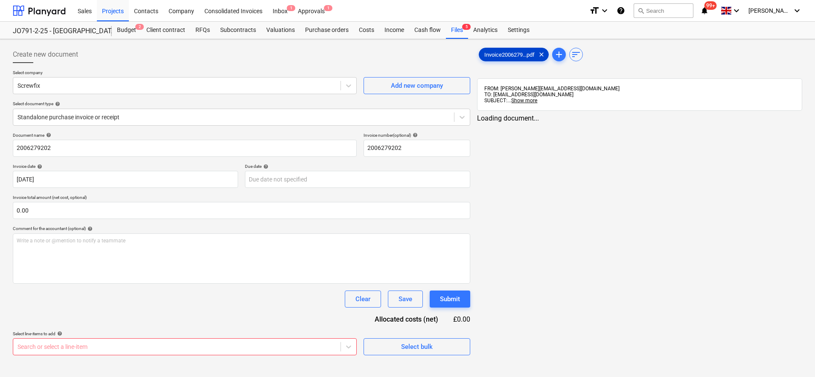
click at [512, 58] on span "Invoice2006279...pdf" at bounding box center [509, 55] width 61 height 6
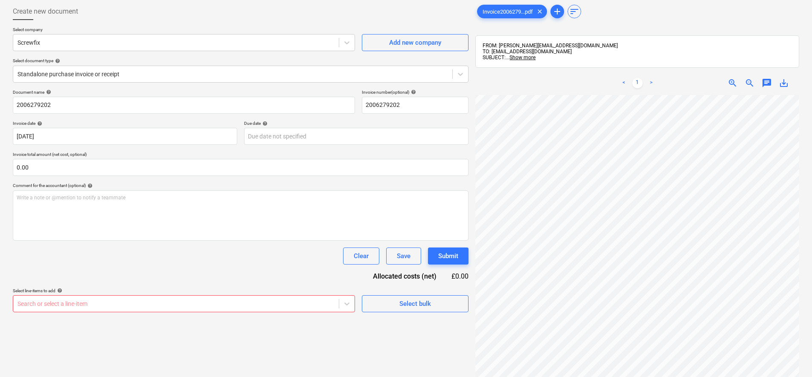
scroll to position [121, 0]
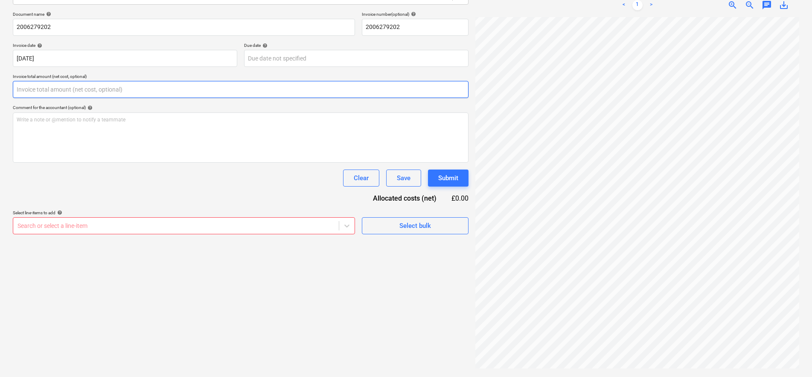
click at [72, 92] on input "text" at bounding box center [240, 89] width 455 height 17
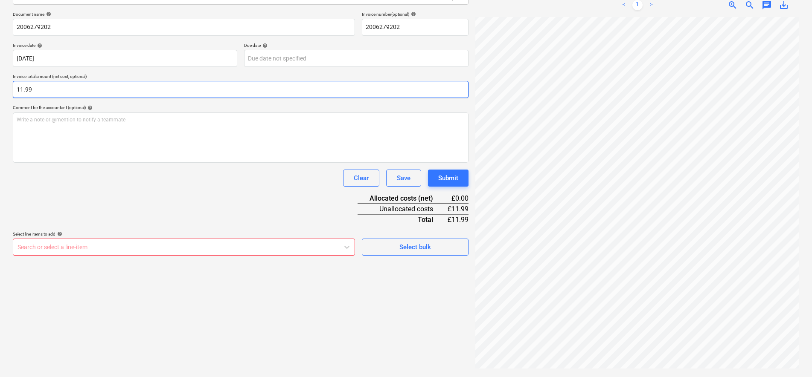
type input "11.99"
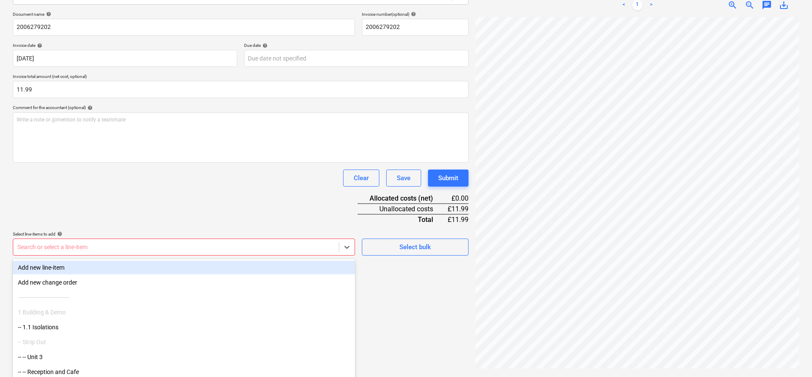
scroll to position [133, 0]
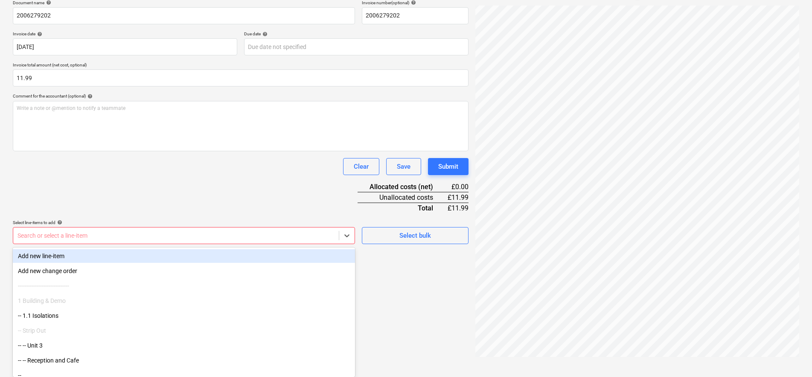
click at [174, 245] on body "Sales Projects Contacts Company Consolidated Invoices Inbox 1 Approvals 1 forma…" at bounding box center [406, 55] width 812 height 377
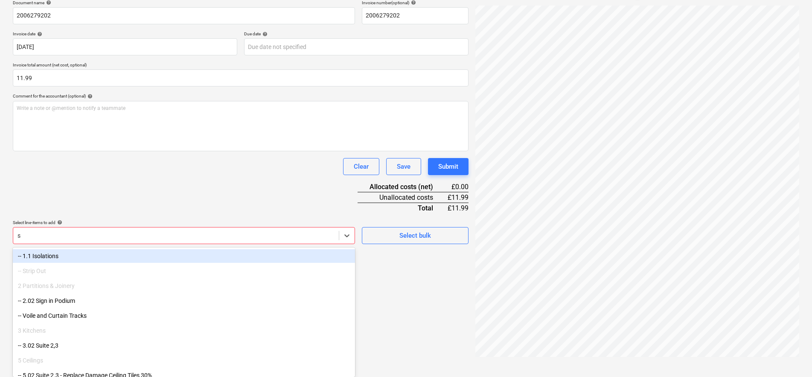
type input "sm"
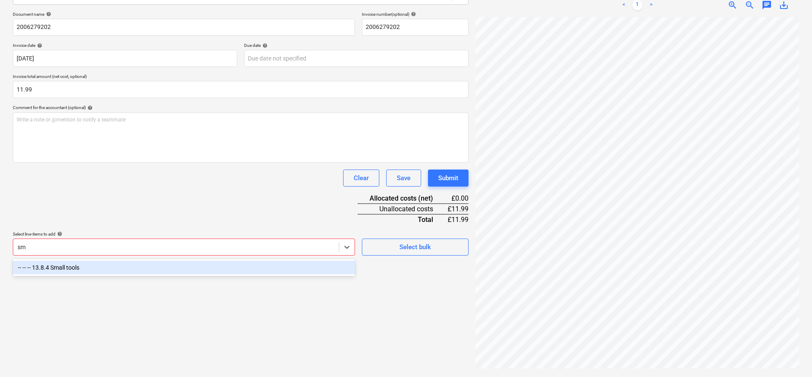
scroll to position [121, 0]
click at [184, 274] on div "-- -- -- 13.8.4 Small tools" at bounding box center [184, 268] width 342 height 14
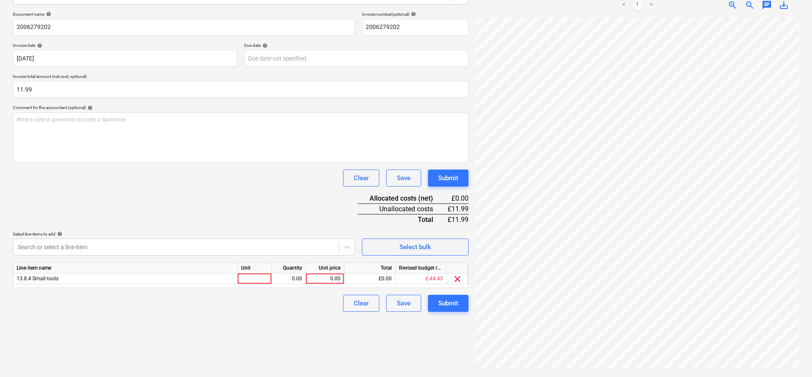
click at [188, 227] on div "Document name help 2006279202 Invoice number (optional) help 2006279202 Invoice…" at bounding box center [240, 162] width 455 height 301
click at [261, 285] on div "Line-item name Unit Quantity Unit price Total Revised budget remaining 13.8.4 S…" at bounding box center [240, 276] width 455 height 26
click at [261, 278] on div at bounding box center [255, 279] width 34 height 11
type input "pcs"
type input "9.99"
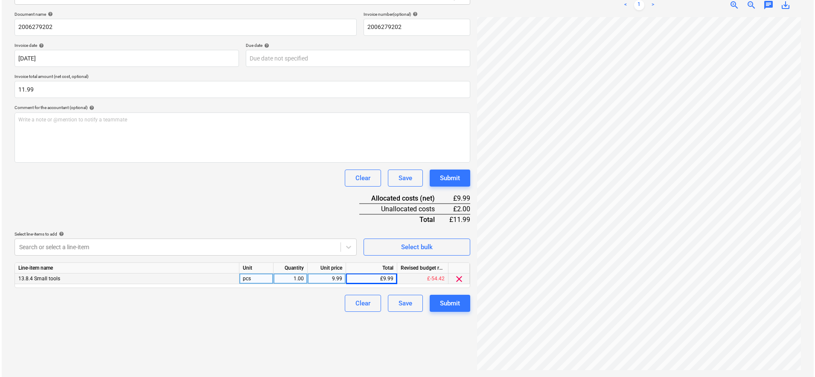
scroll to position [135, 46]
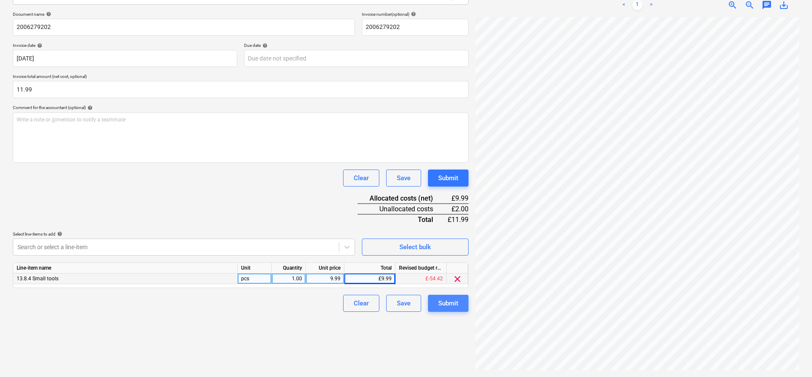
click at [441, 303] on div "Submit" at bounding box center [448, 303] width 20 height 11
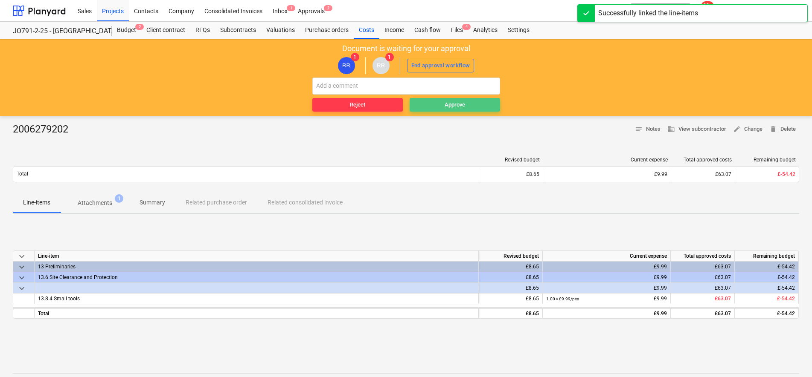
click at [461, 103] on div "Approve" at bounding box center [454, 105] width 20 height 10
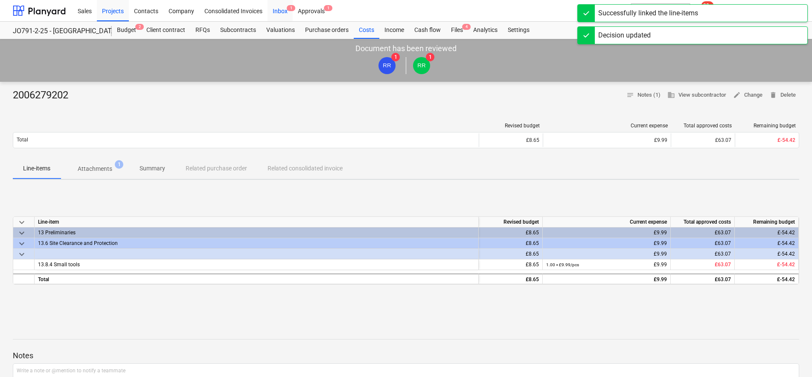
click at [281, 14] on div "Inbox 1" at bounding box center [279, 11] width 25 height 22
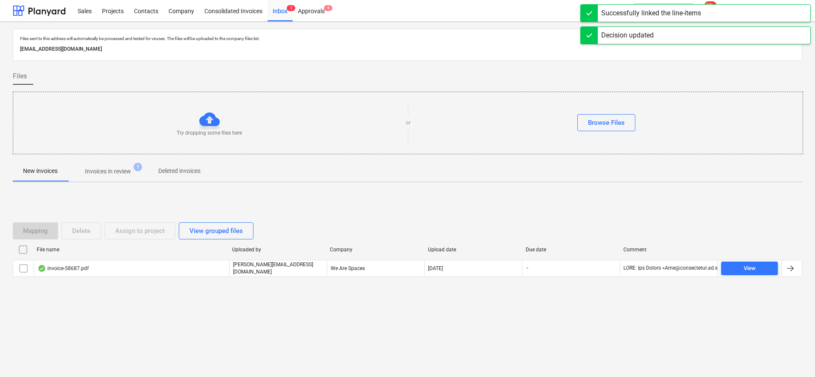
click at [102, 172] on p "Invoices in review" at bounding box center [108, 171] width 46 height 9
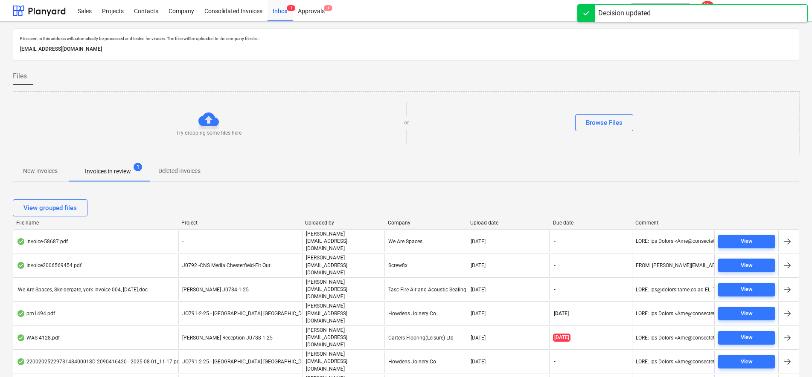
scroll to position [9, 0]
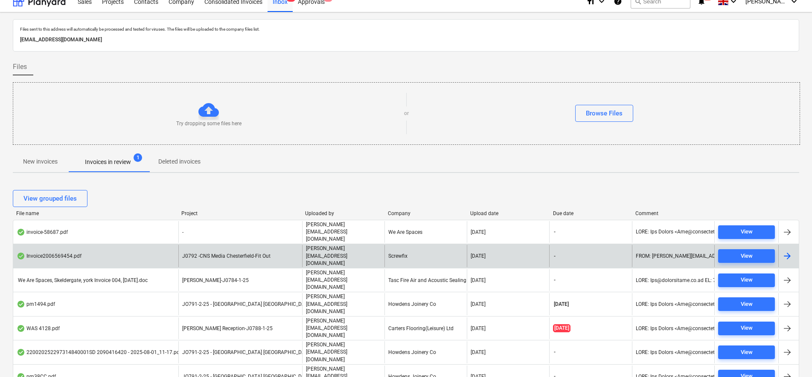
click at [334, 249] on div "[PERSON_NAME][EMAIL_ADDRESS][DOMAIN_NAME]" at bounding box center [343, 256] width 82 height 22
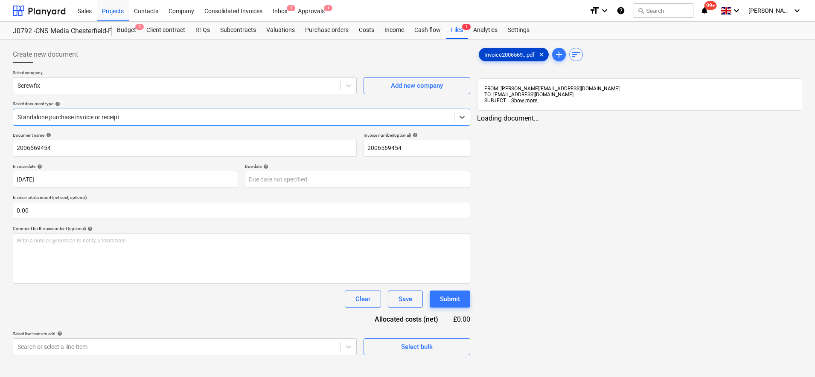
click at [502, 53] on span "Invoice2006569...pdf" at bounding box center [509, 55] width 61 height 6
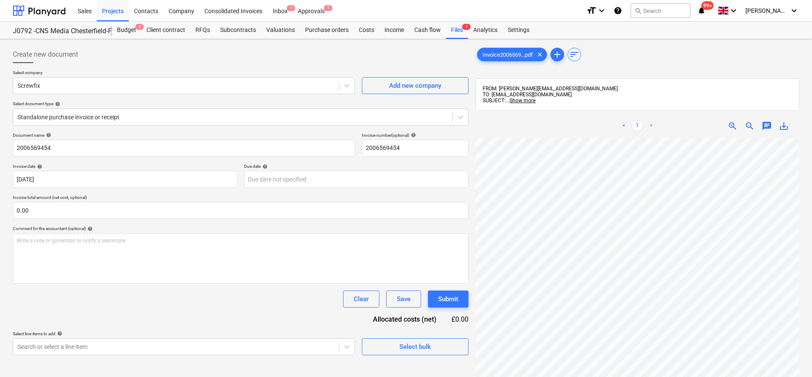
click at [691, 87] on div "Invoice2006569...pdf clear add sort FROM: [PERSON_NAME][EMAIL_ADDRESS][DOMAIN_N…" at bounding box center [637, 269] width 324 height 446
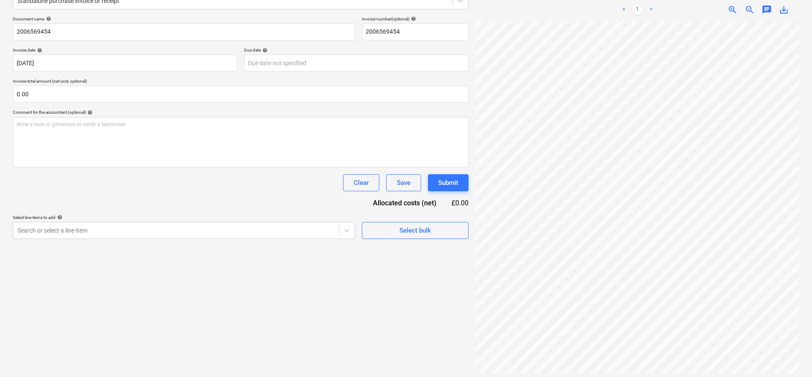
scroll to position [121, 0]
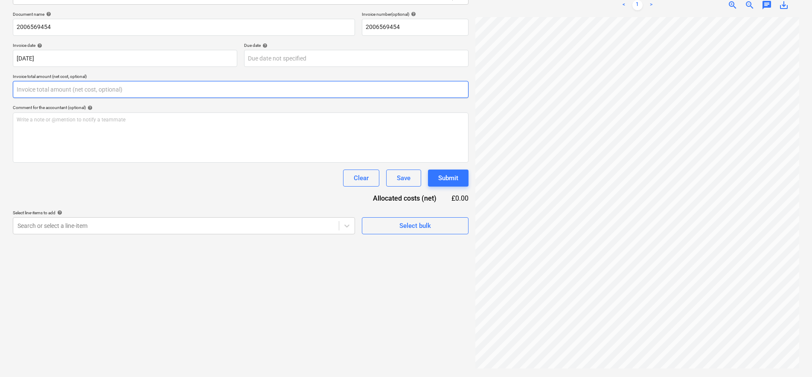
click at [62, 98] on input "text" at bounding box center [240, 89] width 455 height 17
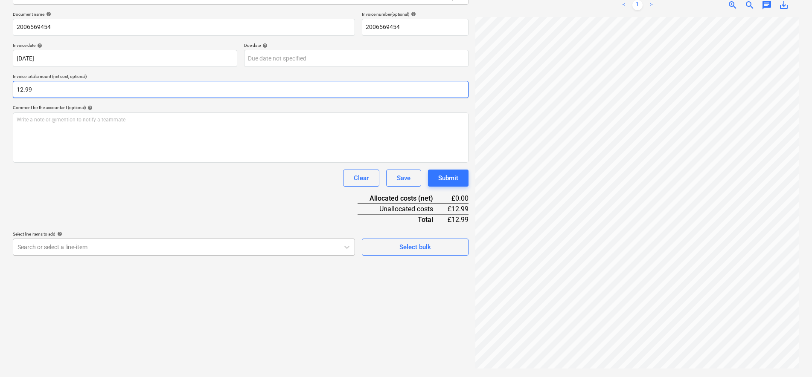
type input "12.99"
click at [334, 255] on body "Sales Projects Contacts Company Consolidated Invoices Inbox 1 Approvals 1 forma…" at bounding box center [406, 67] width 812 height 377
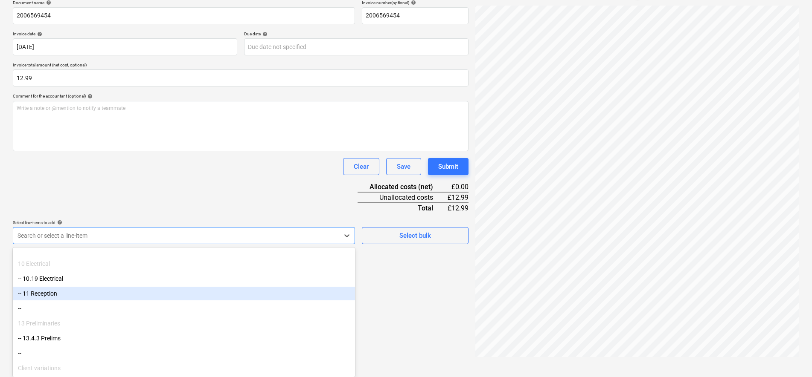
scroll to position [220, 0]
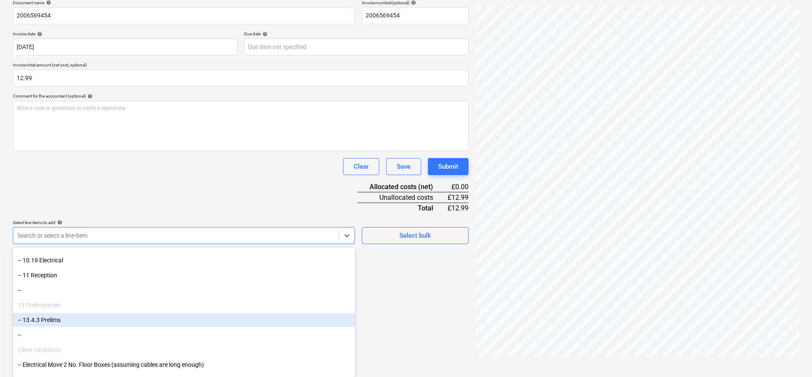
click at [57, 318] on div "-- 13.4.3 Prelims" at bounding box center [184, 320] width 342 height 14
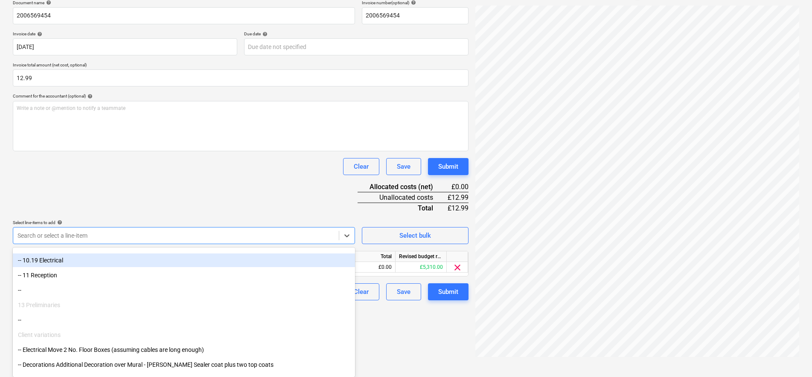
click at [151, 194] on div "Document name help 2006569454 Invoice number (optional) help 2006569454 Invoice…" at bounding box center [240, 150] width 455 height 301
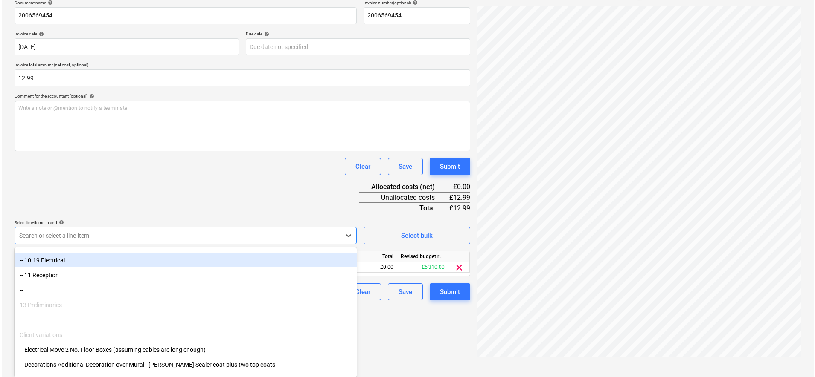
scroll to position [121, 0]
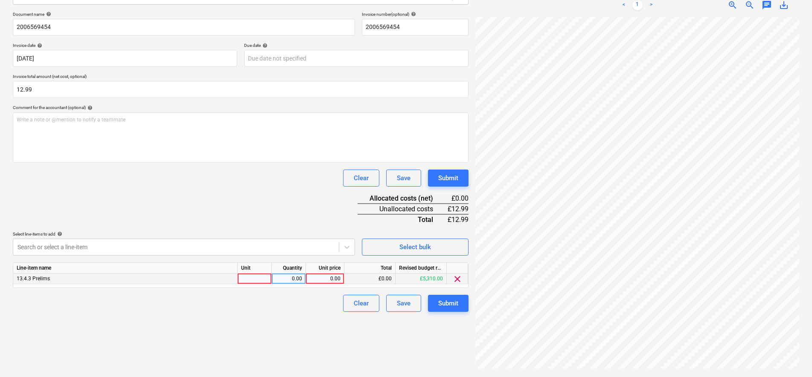
click at [248, 278] on div at bounding box center [255, 279] width 34 height 11
type input "pcs"
type input "10.82"
click at [461, 307] on button "Submit" at bounding box center [448, 303] width 41 height 17
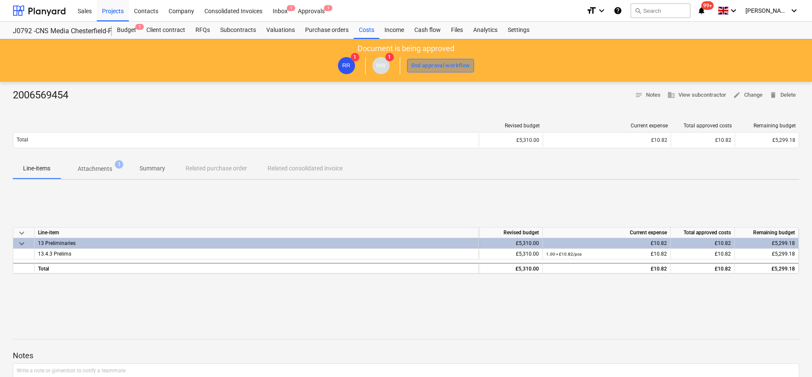
click at [424, 67] on div "End approval workflow" at bounding box center [440, 66] width 59 height 10
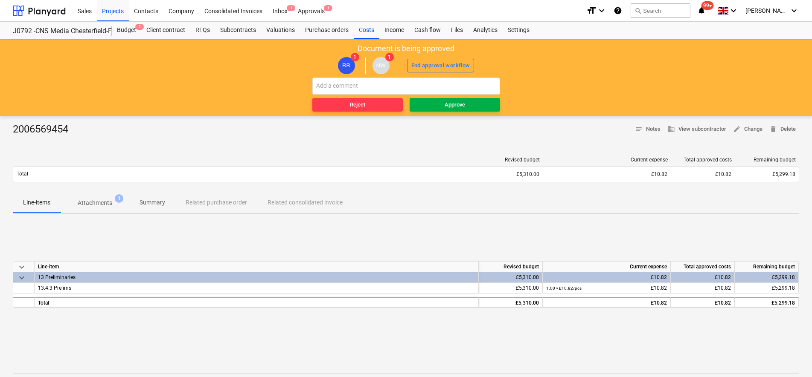
click at [439, 103] on span "Approve" at bounding box center [455, 105] width 84 height 10
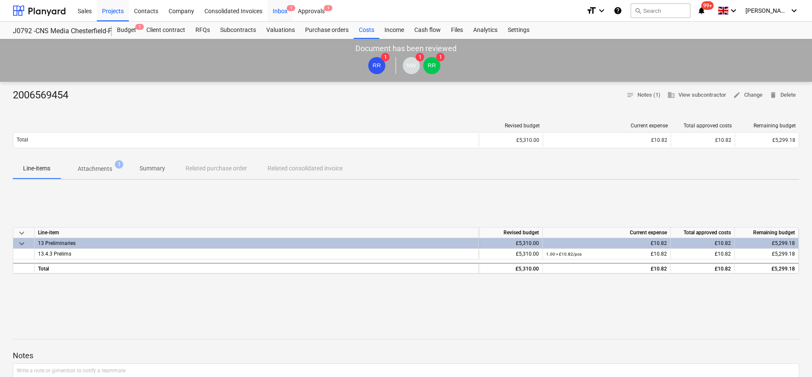
click at [281, 8] on div "Inbox 1" at bounding box center [279, 11] width 25 height 22
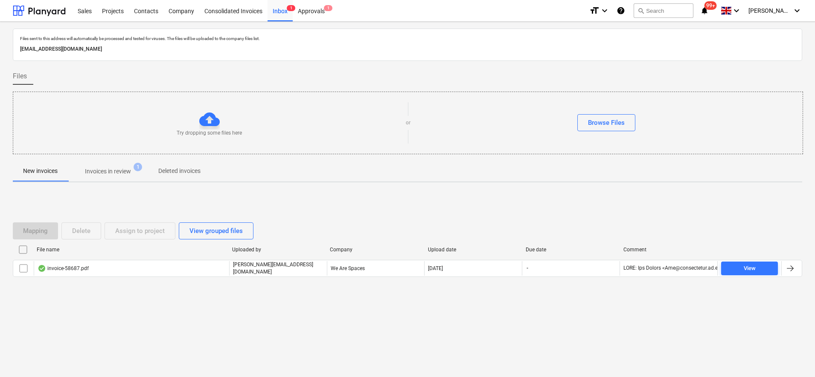
click at [102, 164] on span "Invoices in review 1" at bounding box center [108, 171] width 80 height 15
